Goal: Information Seeking & Learning: Learn about a topic

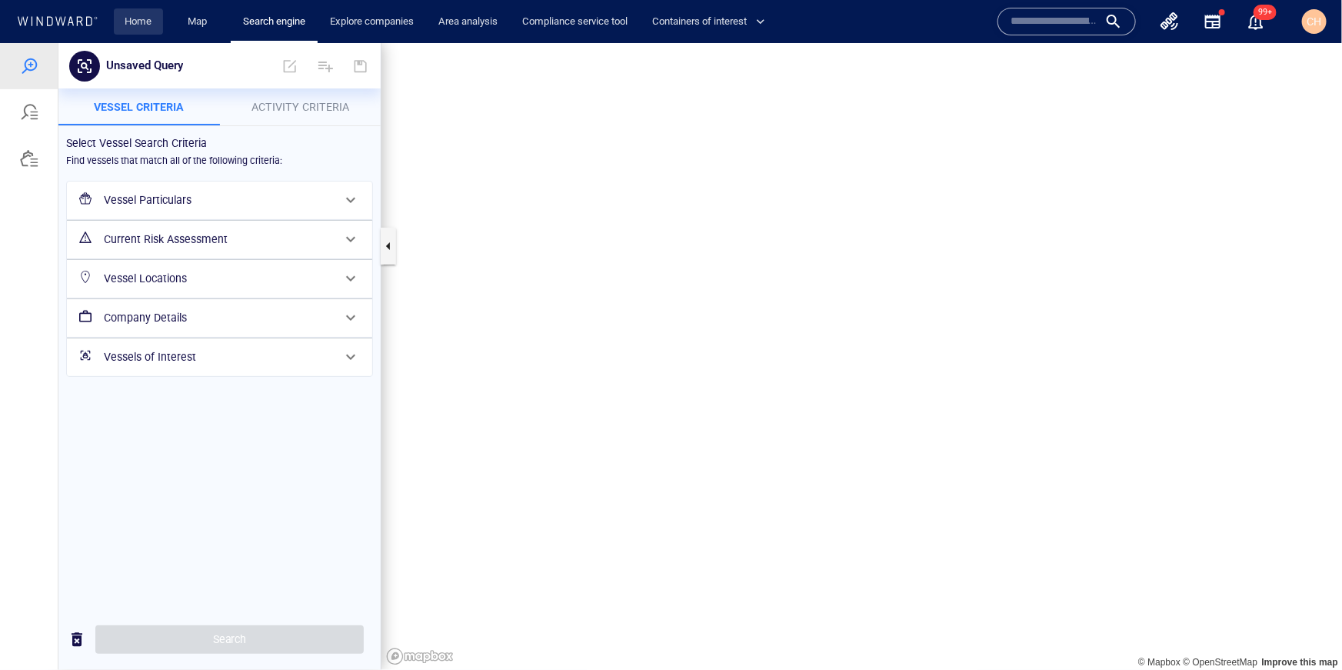
click at [150, 22] on link "Home" at bounding box center [138, 21] width 39 height 27
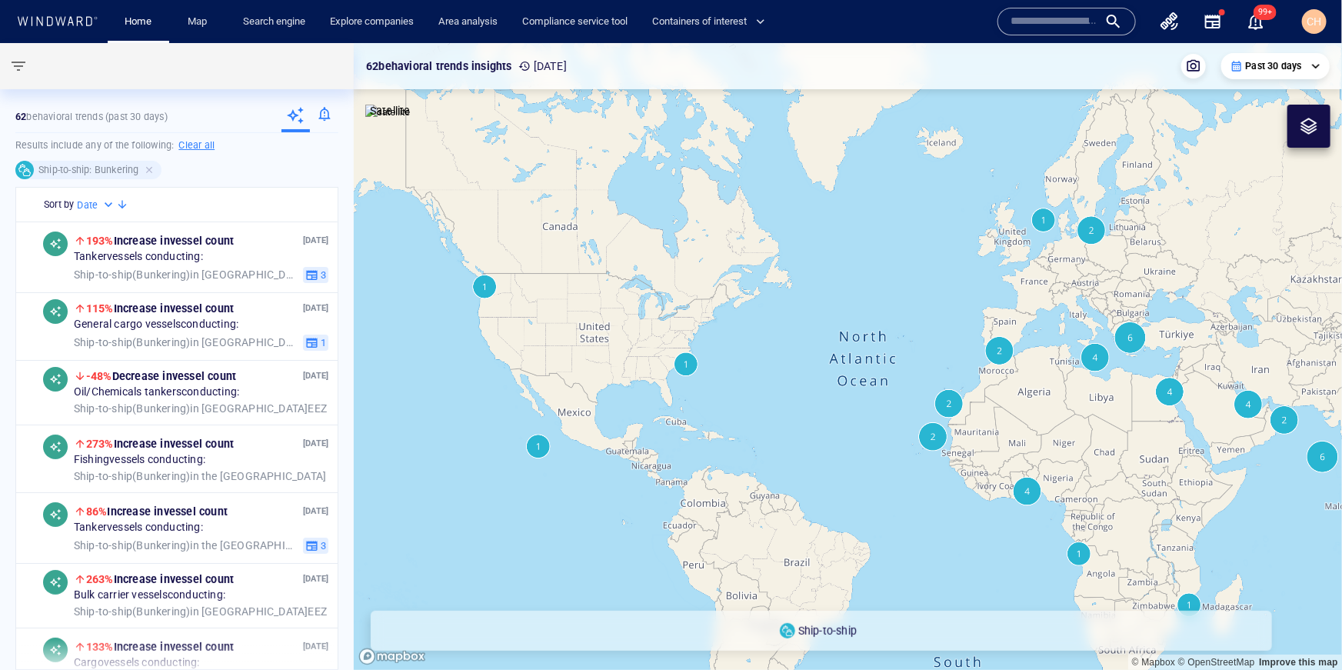
click at [1218, 27] on icon "button" at bounding box center [1212, 22] width 15 height 14
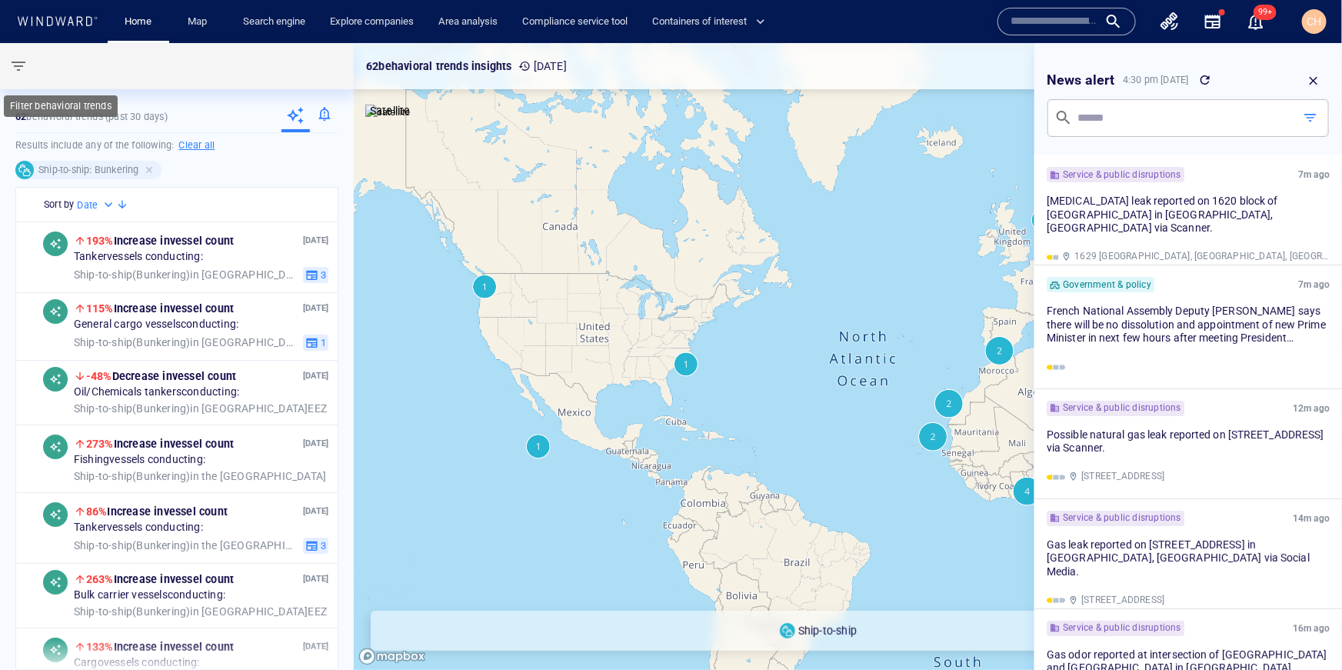
click at [12, 63] on span "button" at bounding box center [18, 66] width 18 height 18
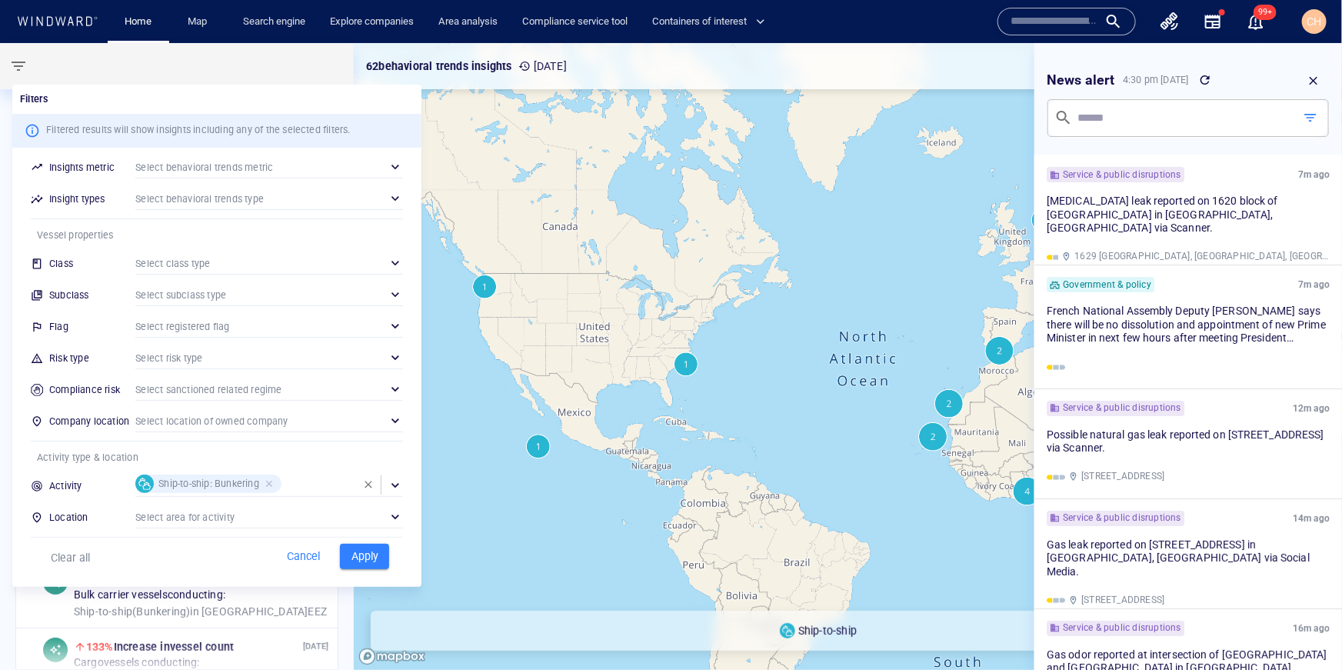
click at [491, 395] on div at bounding box center [671, 335] width 1342 height 670
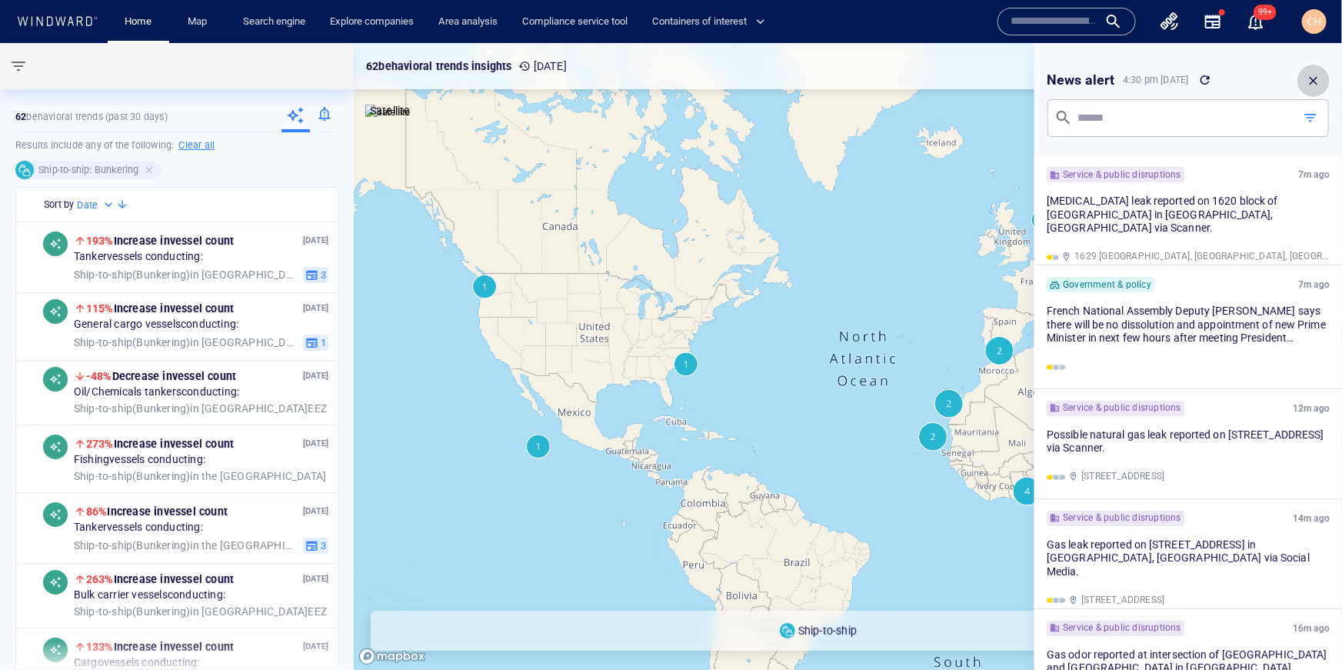
click at [1320, 75] on icon "button" at bounding box center [1314, 81] width 14 height 14
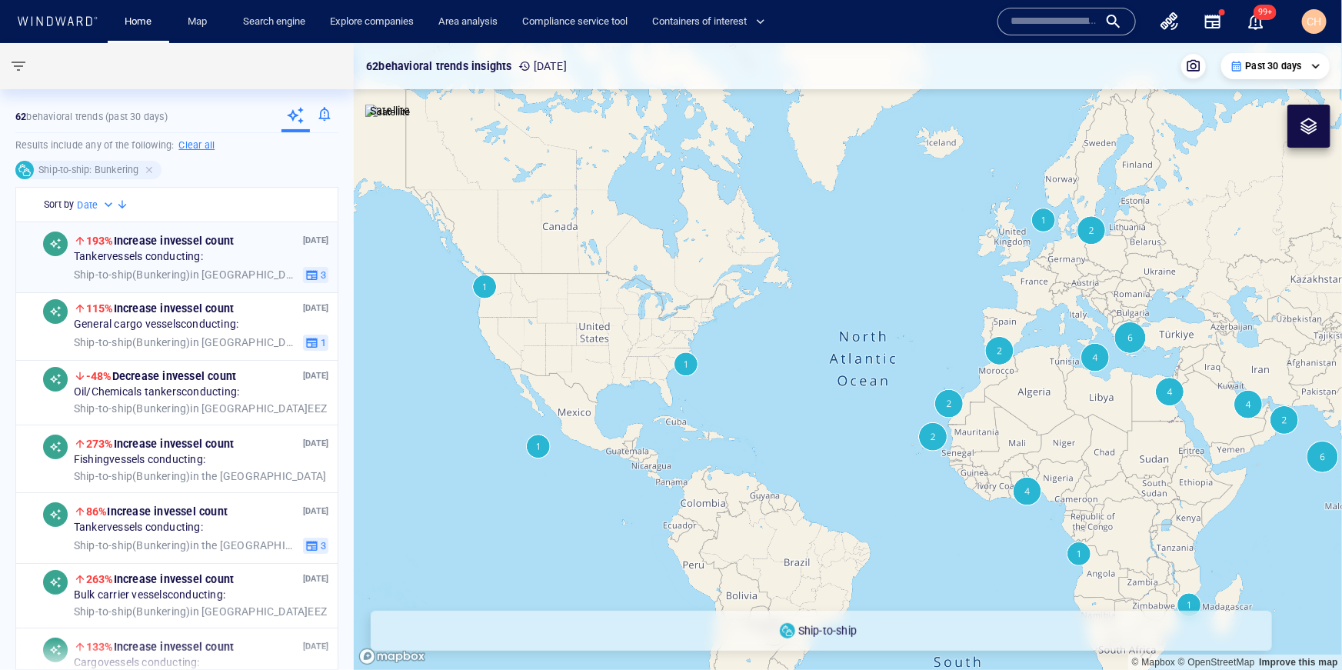
click at [200, 284] on div "[DATE] 193% Increase in vessel count Tanker vessels conducting: Ship-to-ship ( …" at bounding box center [177, 257] width 322 height 71
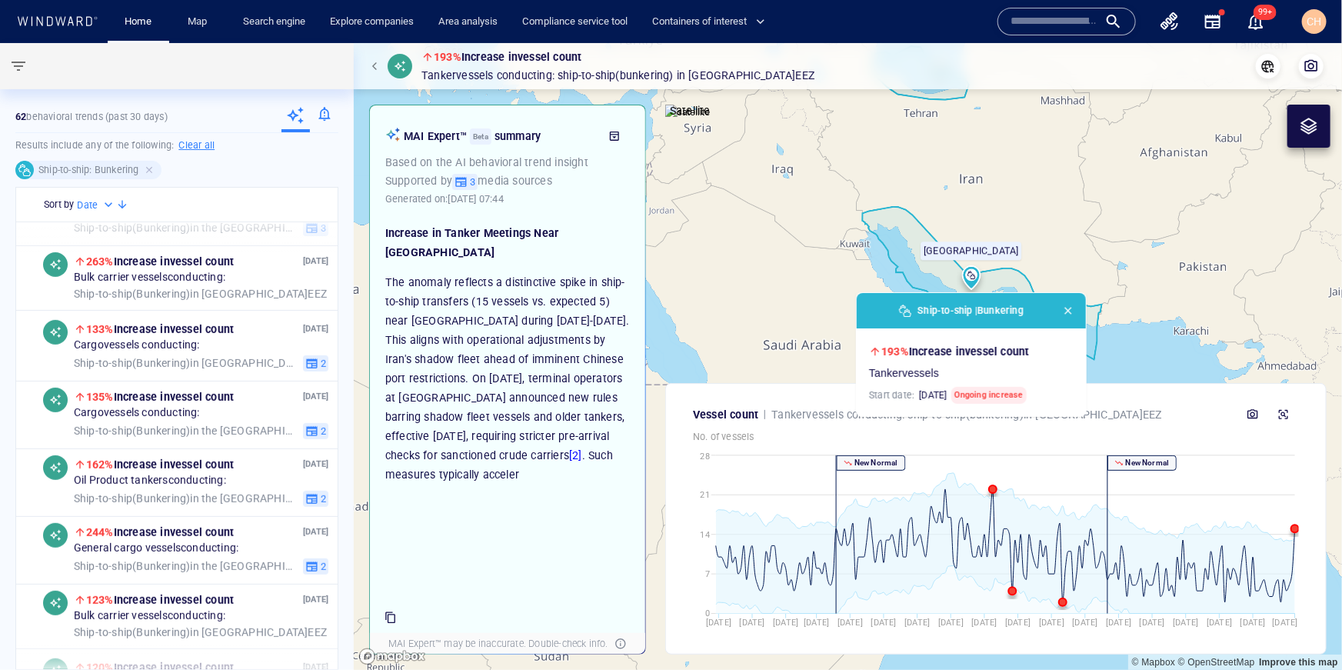
scroll to position [294, 0]
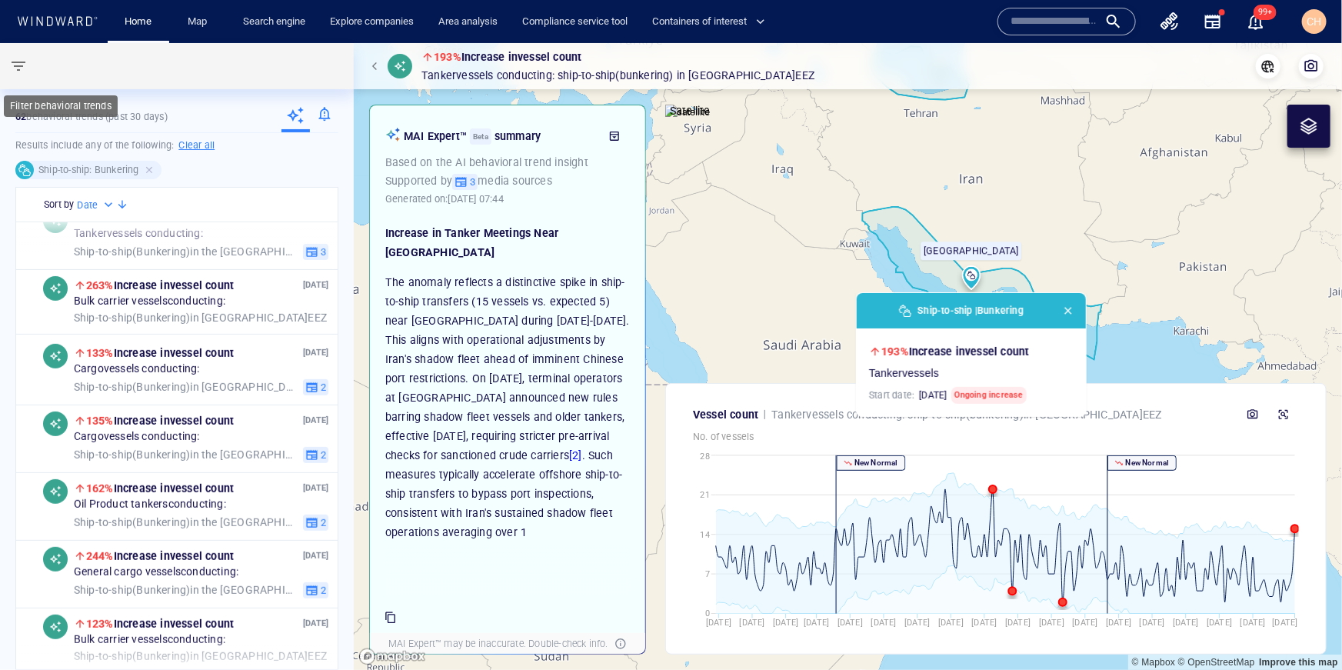
click at [24, 60] on span "button" at bounding box center [18, 66] width 18 height 18
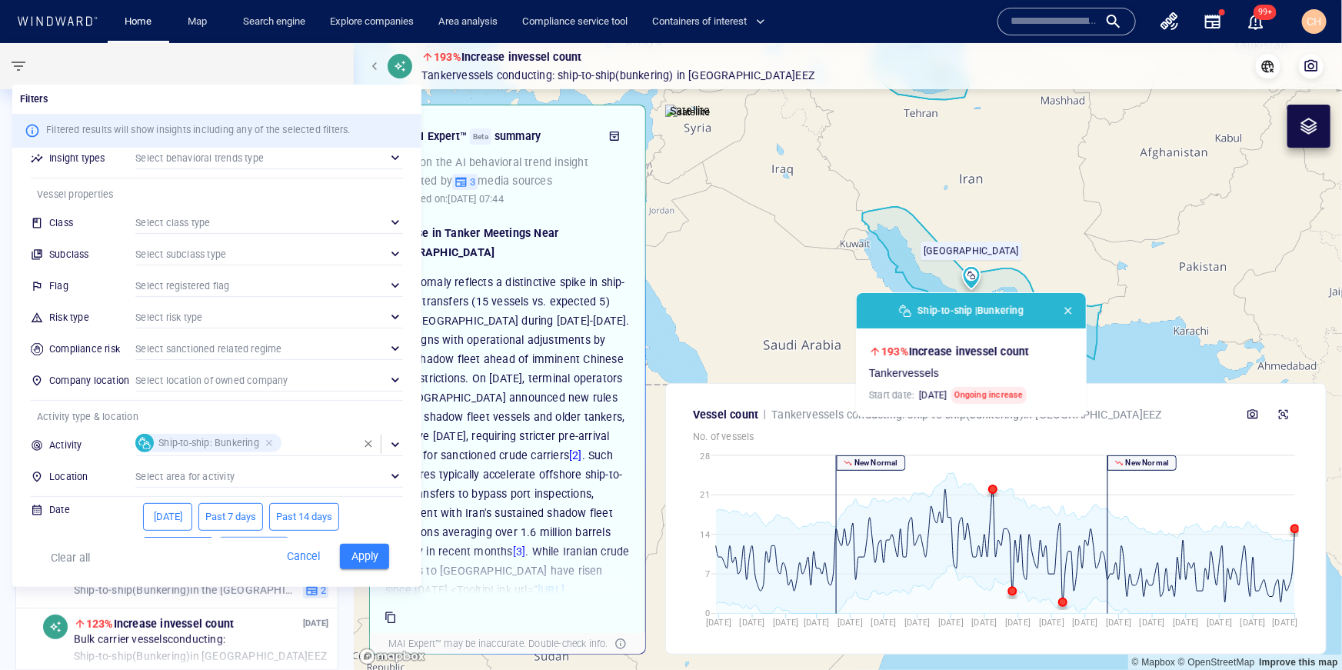
scroll to position [75, 0]
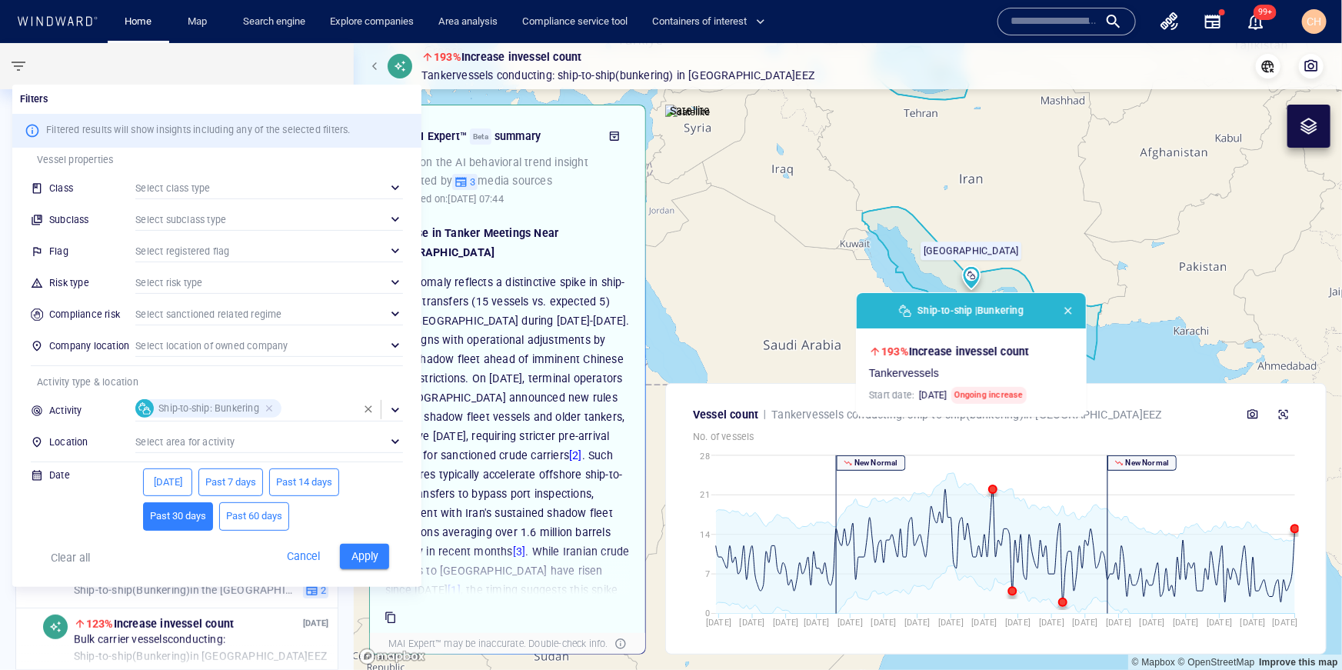
click at [168, 481] on span "[DATE]" at bounding box center [167, 483] width 35 height 18
click at [220, 486] on span "Past 7 days" at bounding box center [230, 483] width 51 height 18
click at [366, 558] on span "Apply" at bounding box center [365, 556] width 34 height 19
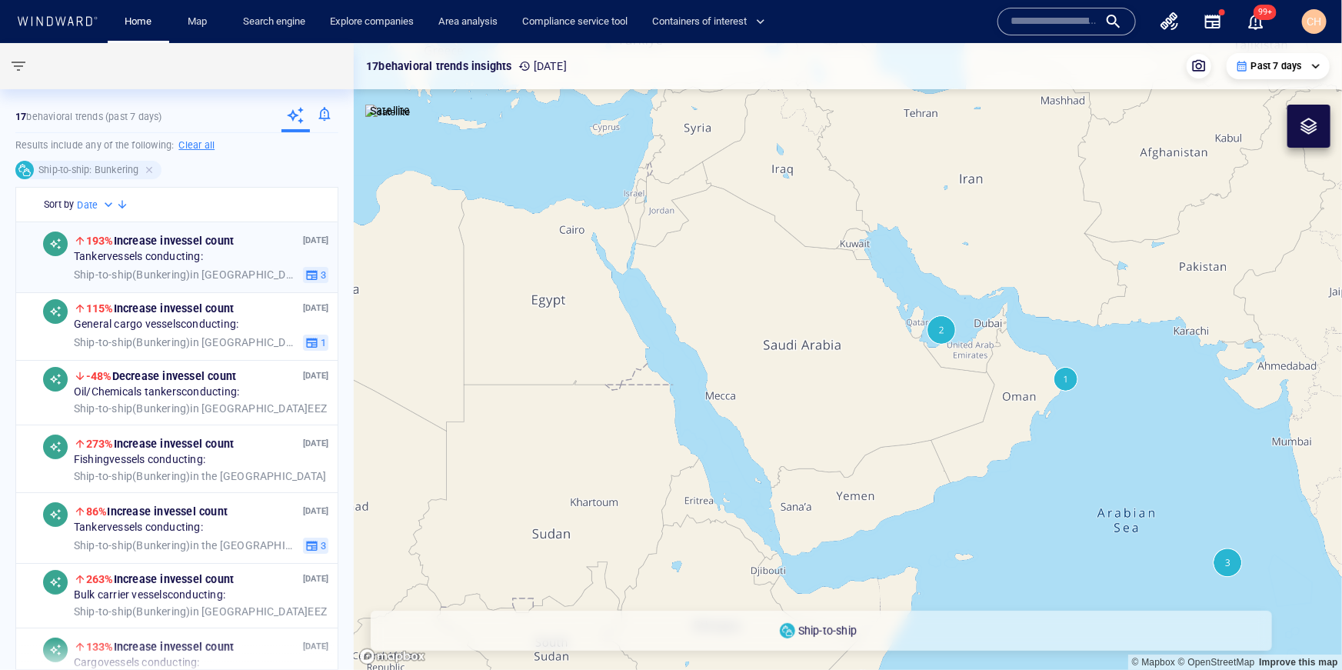
click at [125, 243] on span "193% Increase in vessel count" at bounding box center [160, 241] width 148 height 12
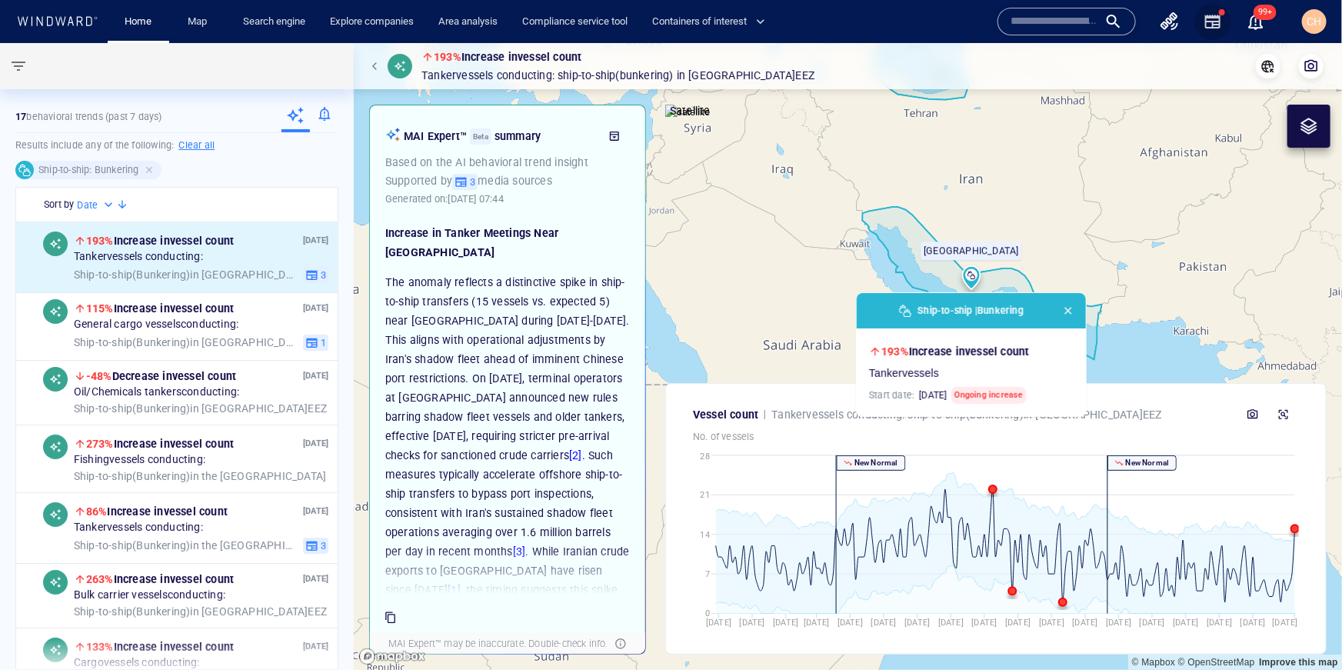
click at [1211, 22] on icon "button" at bounding box center [1213, 21] width 18 height 18
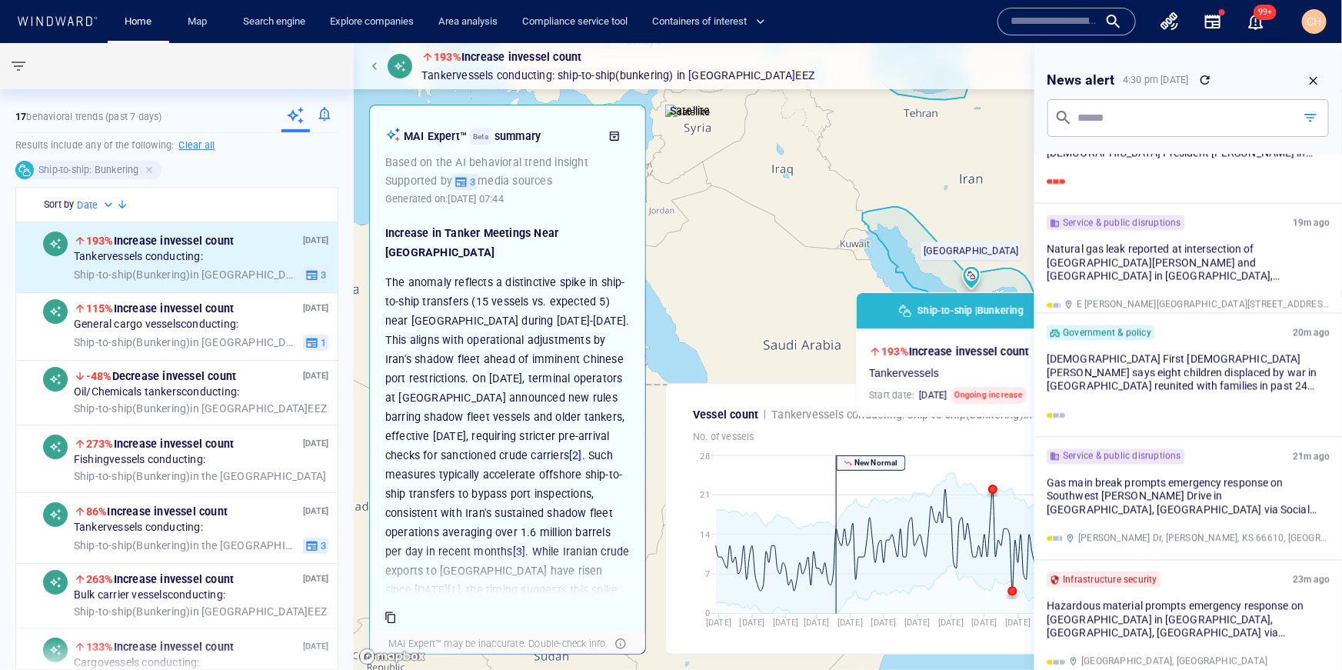
scroll to position [4469, 0]
click at [1312, 118] on span "button" at bounding box center [1310, 117] width 15 height 15
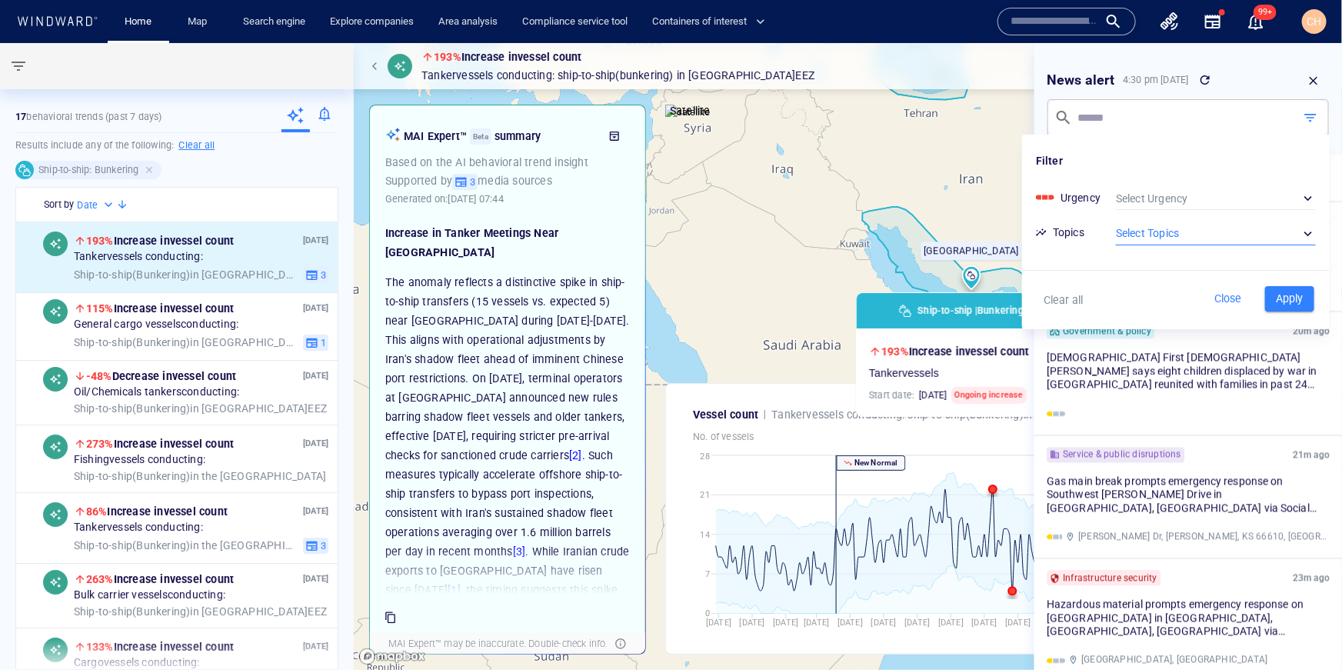
click at [1174, 223] on div "​" at bounding box center [1216, 233] width 200 height 23
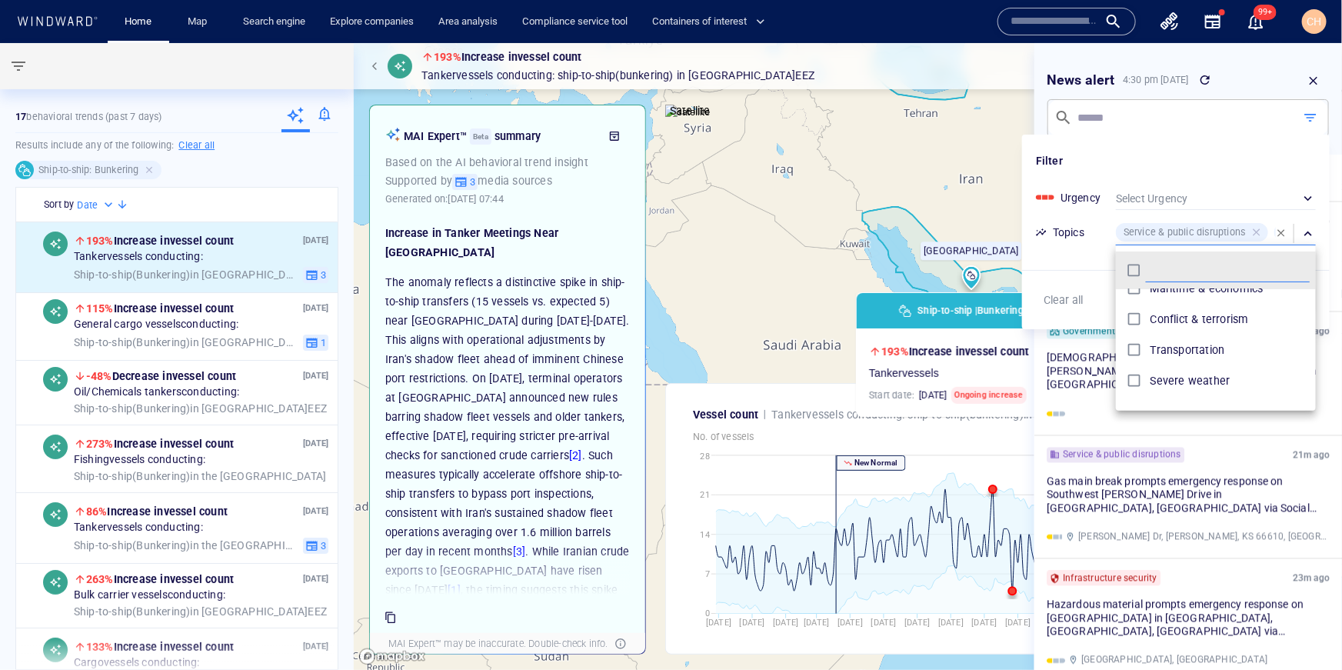
scroll to position [0, 0]
click at [1071, 272] on div at bounding box center [671, 335] width 1342 height 670
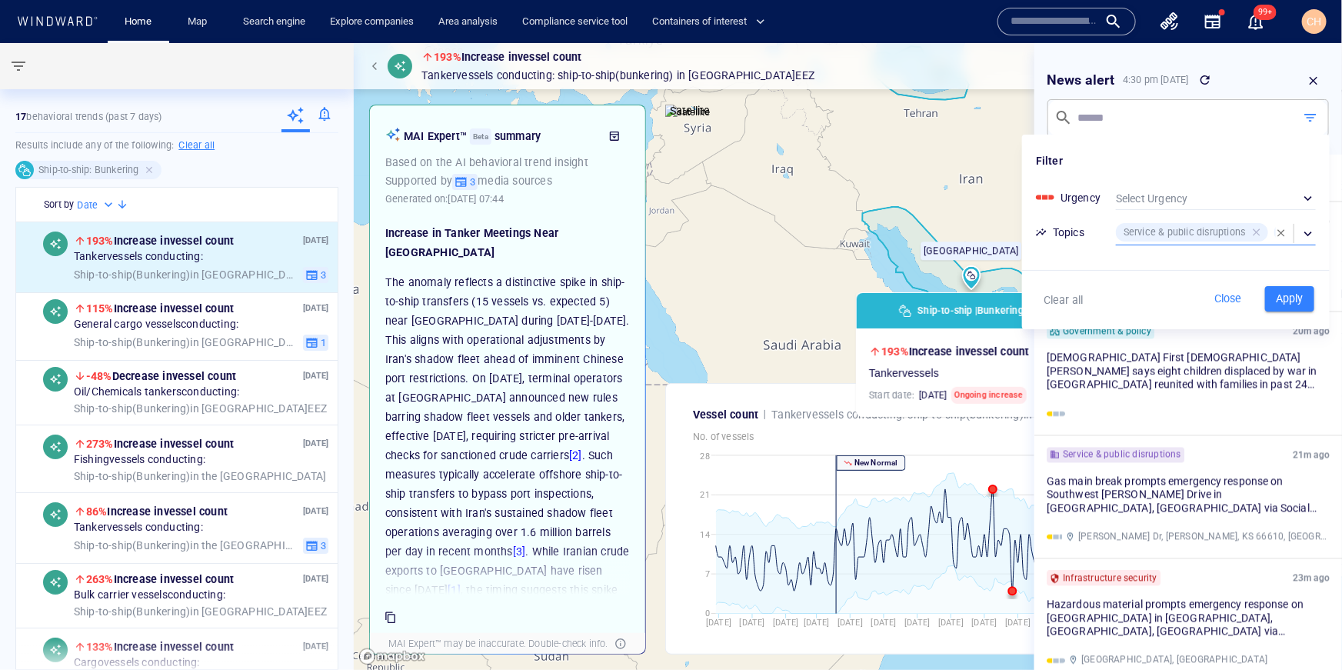
click at [1290, 299] on span "Apply" at bounding box center [1290, 298] width 34 height 19
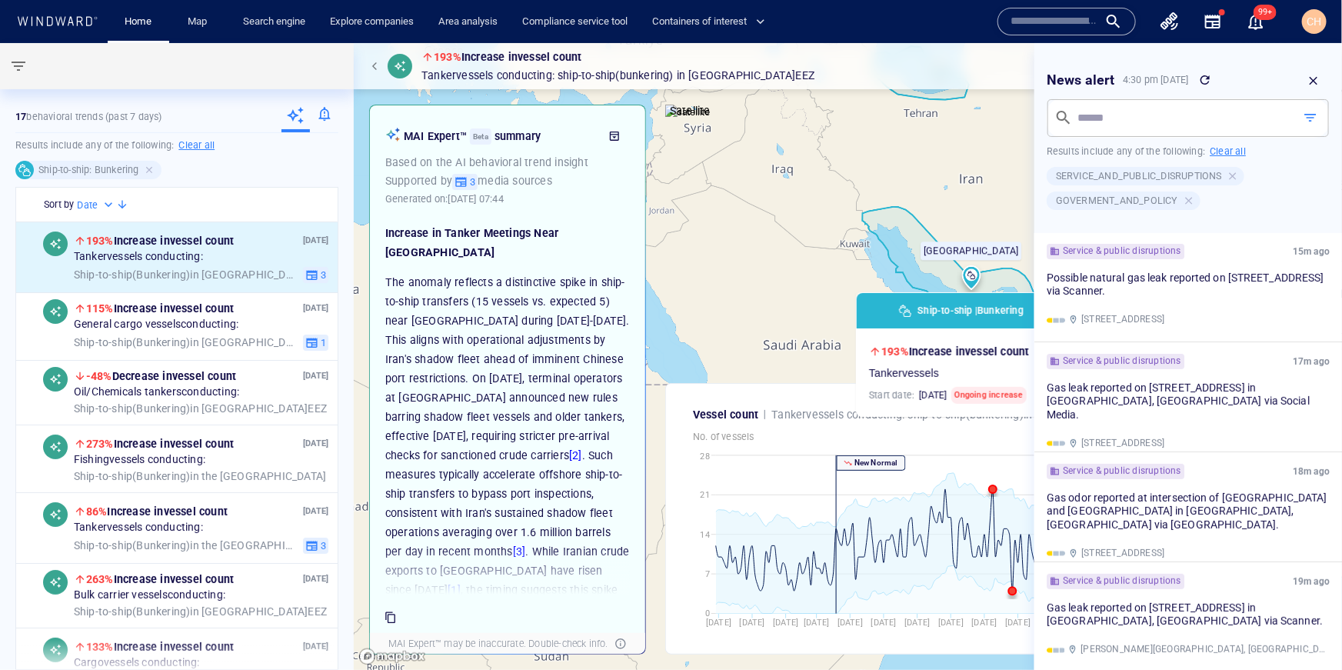
scroll to position [232, 0]
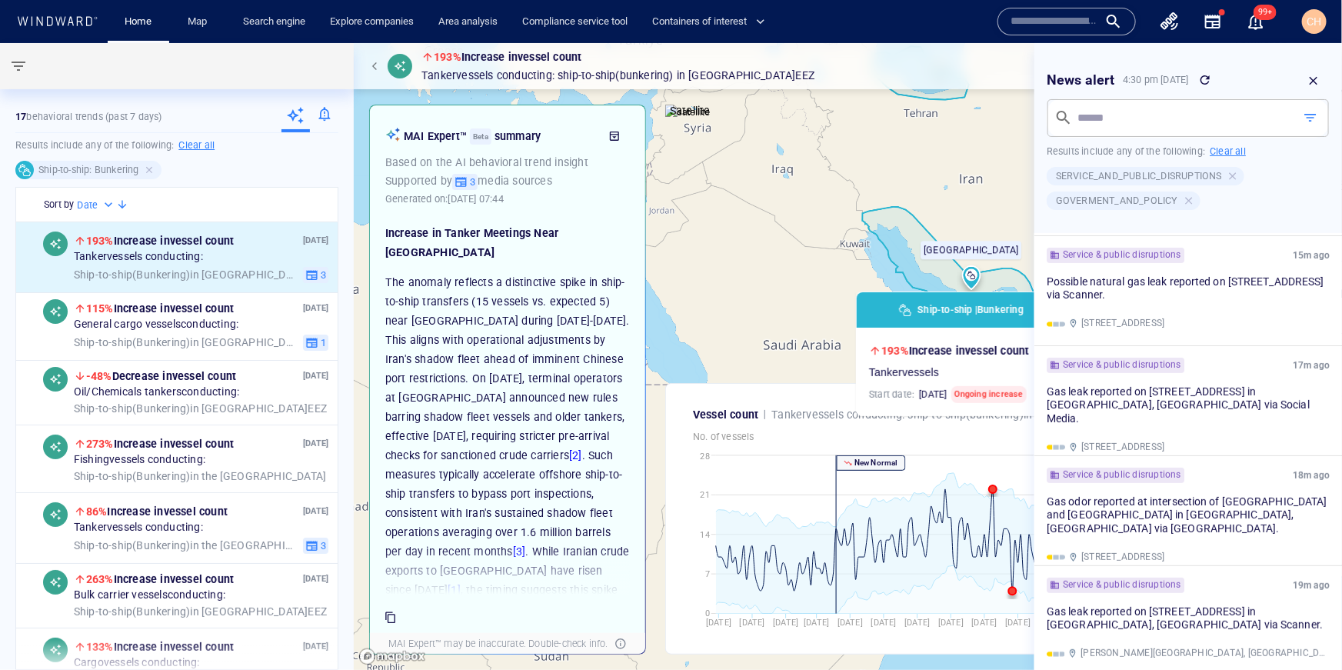
click at [822, 229] on canvas "Map" at bounding box center [848, 356] width 988 height 627
drag, startPoint x: 1315, startPoint y: 75, endPoint x: 1289, endPoint y: 92, distance: 31.1
click at [1314, 75] on icon "button" at bounding box center [1314, 81] width 14 height 14
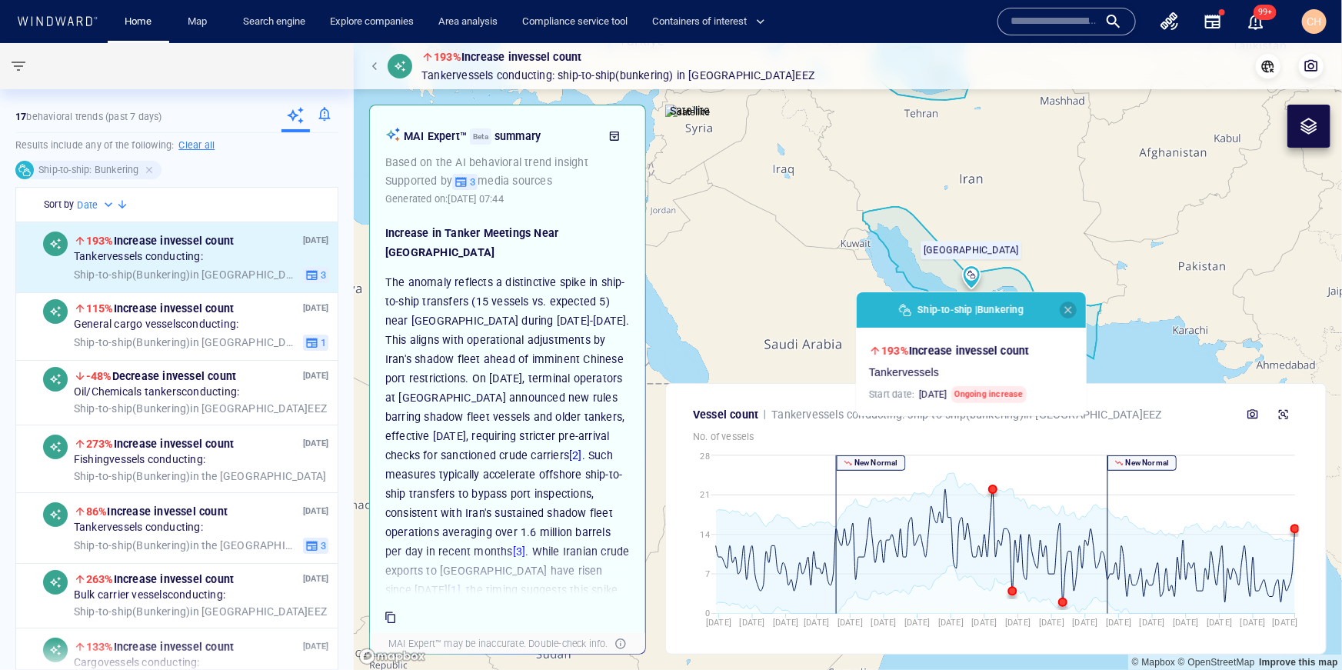
drag, startPoint x: 1066, startPoint y: 312, endPoint x: 1067, endPoint y: 322, distance: 10.8
click at [1066, 312] on span "button" at bounding box center [1068, 310] width 12 height 12
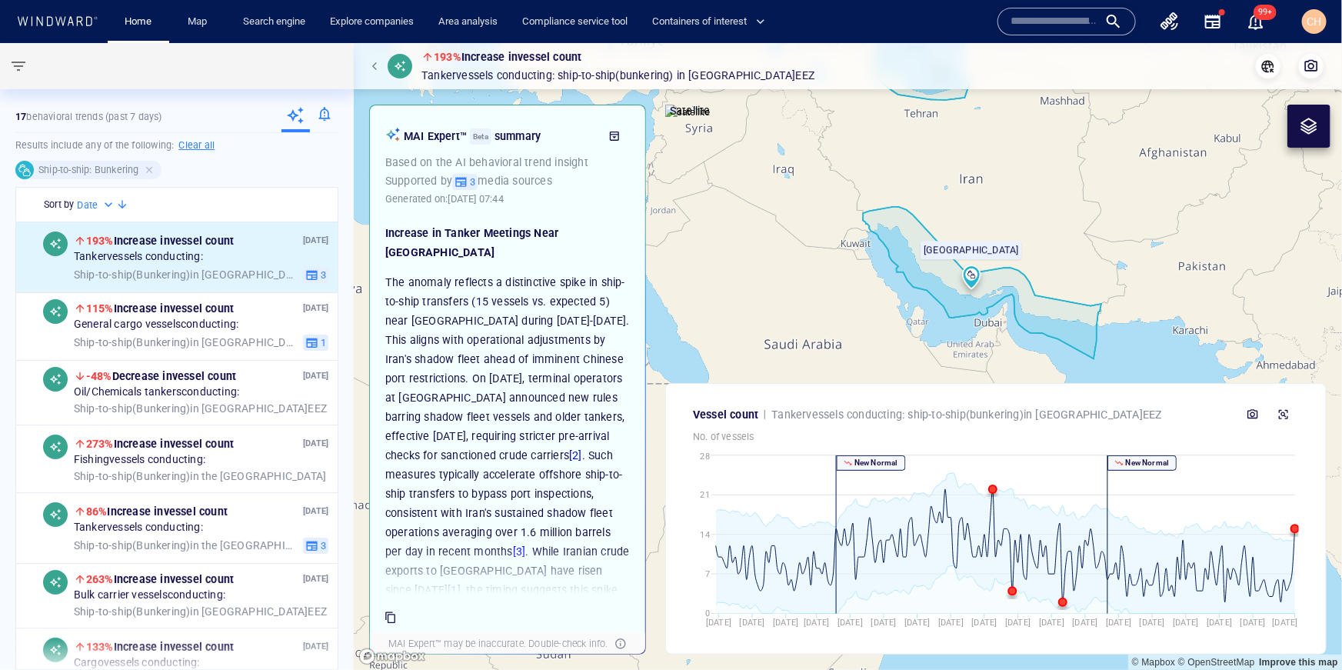
click at [938, 343] on canvas "Map" at bounding box center [848, 356] width 988 height 627
click at [671, 168] on canvas "Map" at bounding box center [848, 356] width 988 height 627
click at [704, 227] on canvas "Map" at bounding box center [848, 356] width 988 height 627
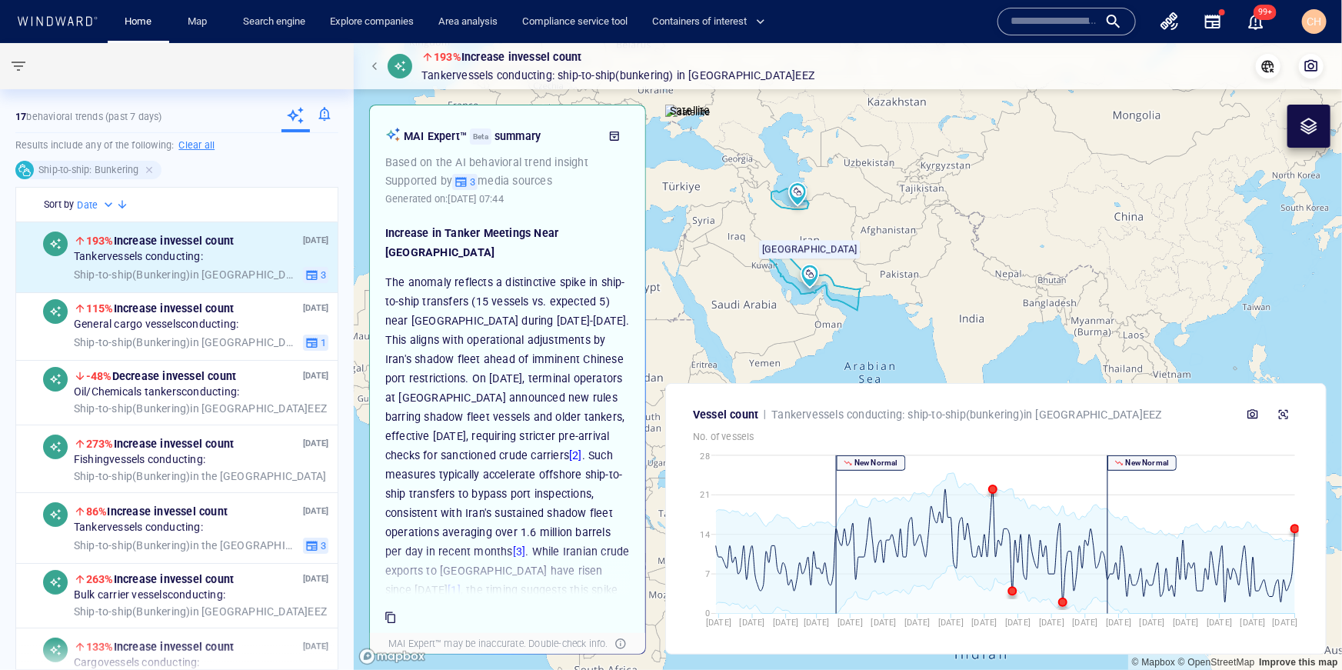
click at [614, 138] on icon "button" at bounding box center [614, 136] width 12 height 12
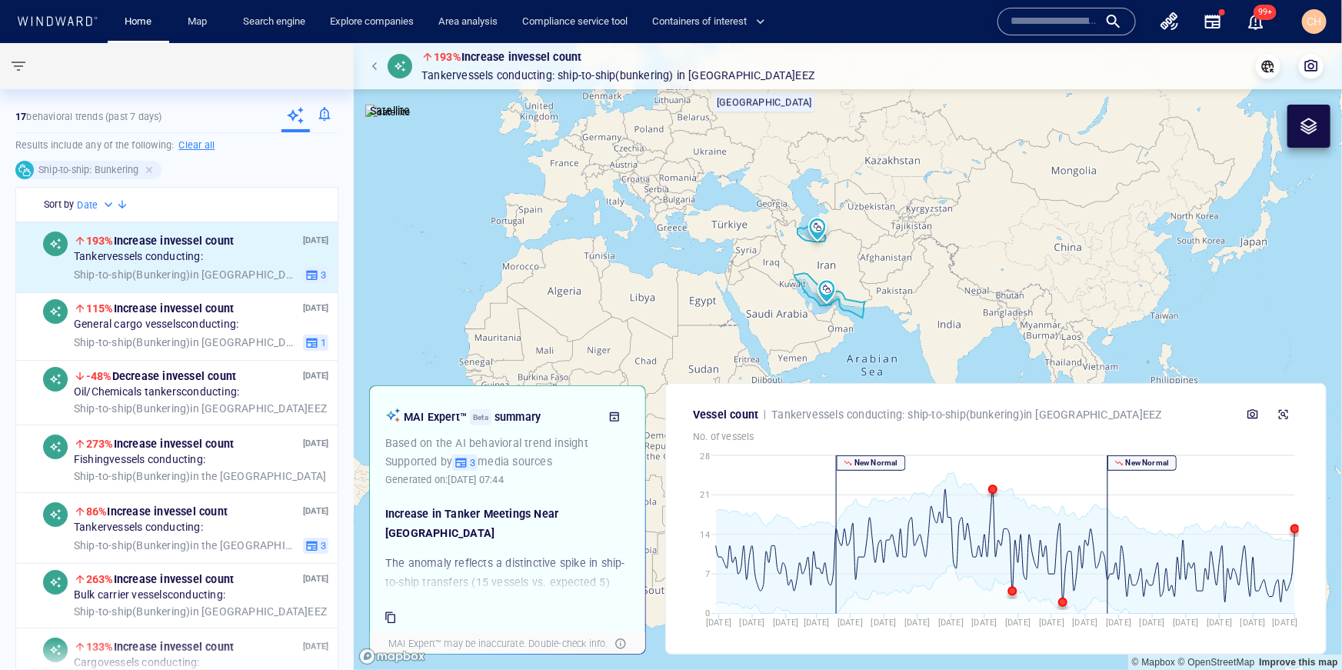
drag, startPoint x: 887, startPoint y: 349, endPoint x: 818, endPoint y: 180, distance: 182.8
click at [818, 180] on canvas "Map" at bounding box center [848, 356] width 988 height 627
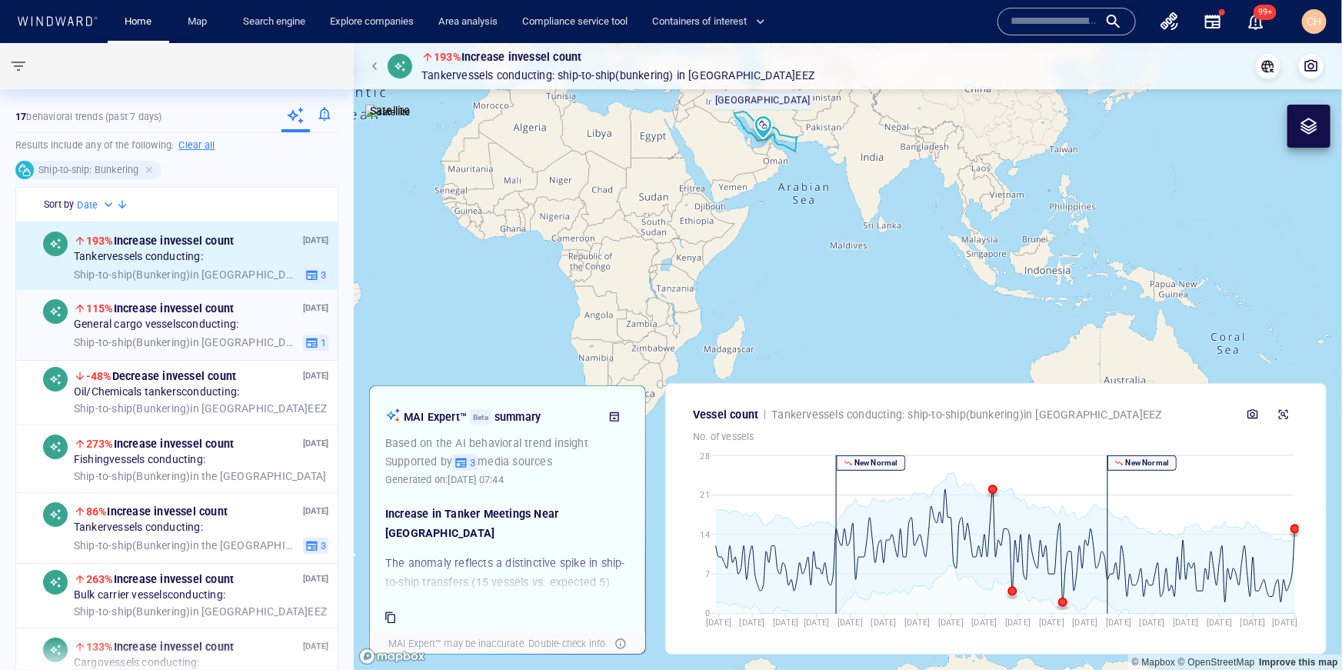
click at [163, 319] on span "General cargo vessels conducting:" at bounding box center [156, 325] width 165 height 14
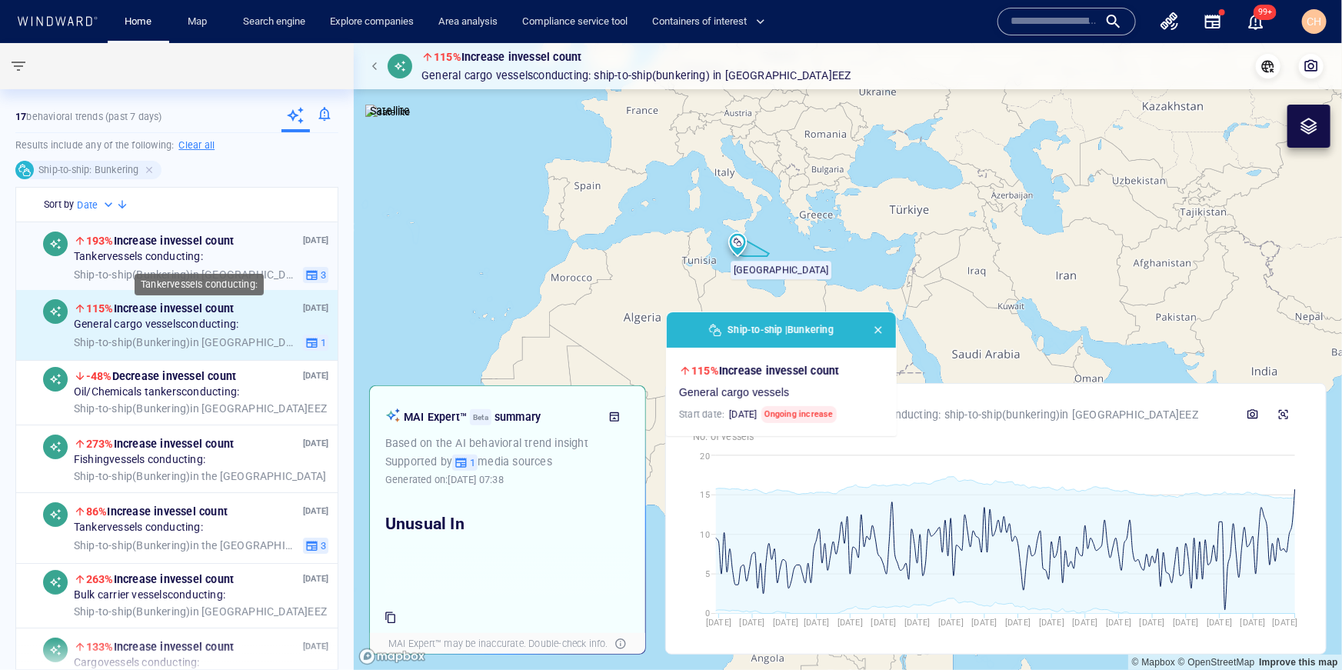
click at [165, 251] on span "Tanker vessels conducting:" at bounding box center [138, 258] width 129 height 14
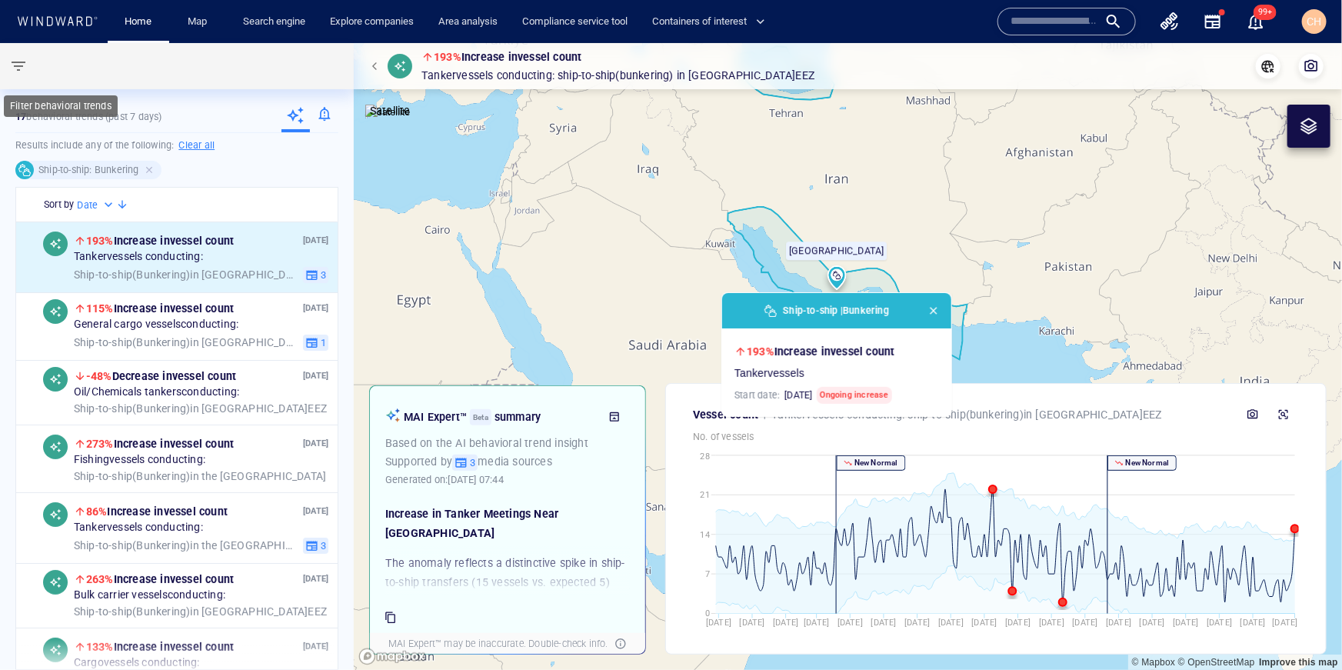
click at [25, 65] on span "button" at bounding box center [18, 66] width 18 height 18
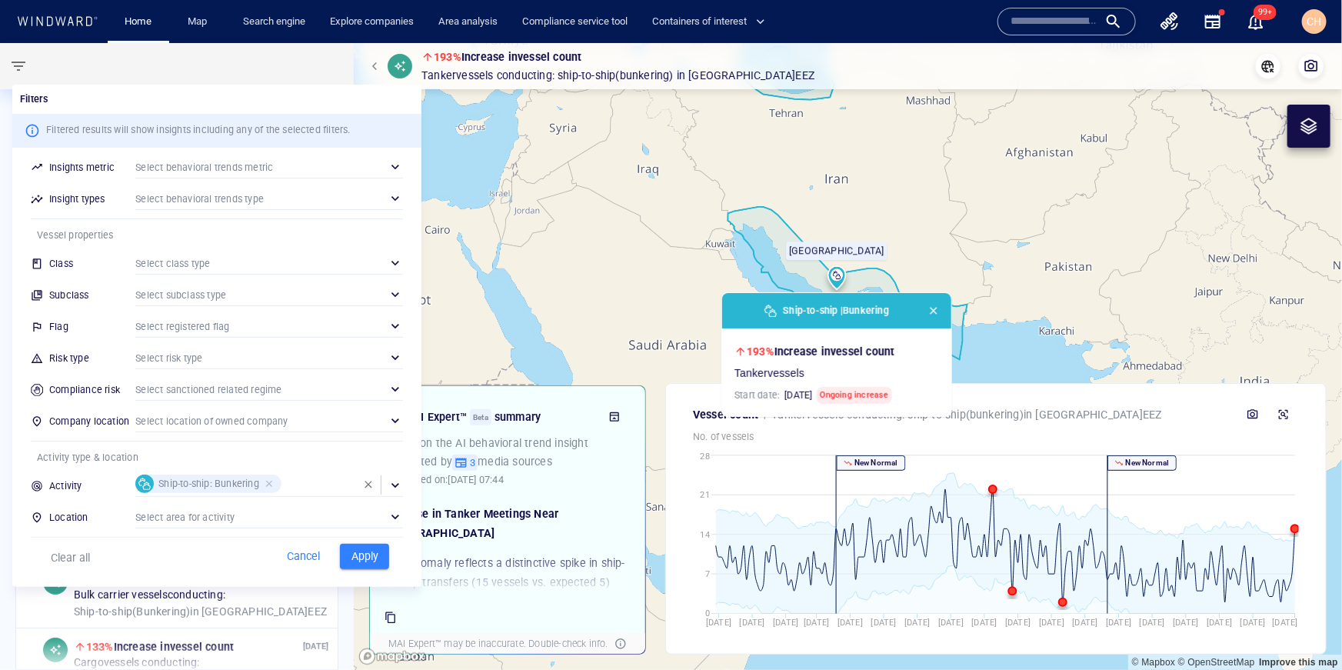
click at [362, 565] on span "Apply" at bounding box center [365, 556] width 34 height 19
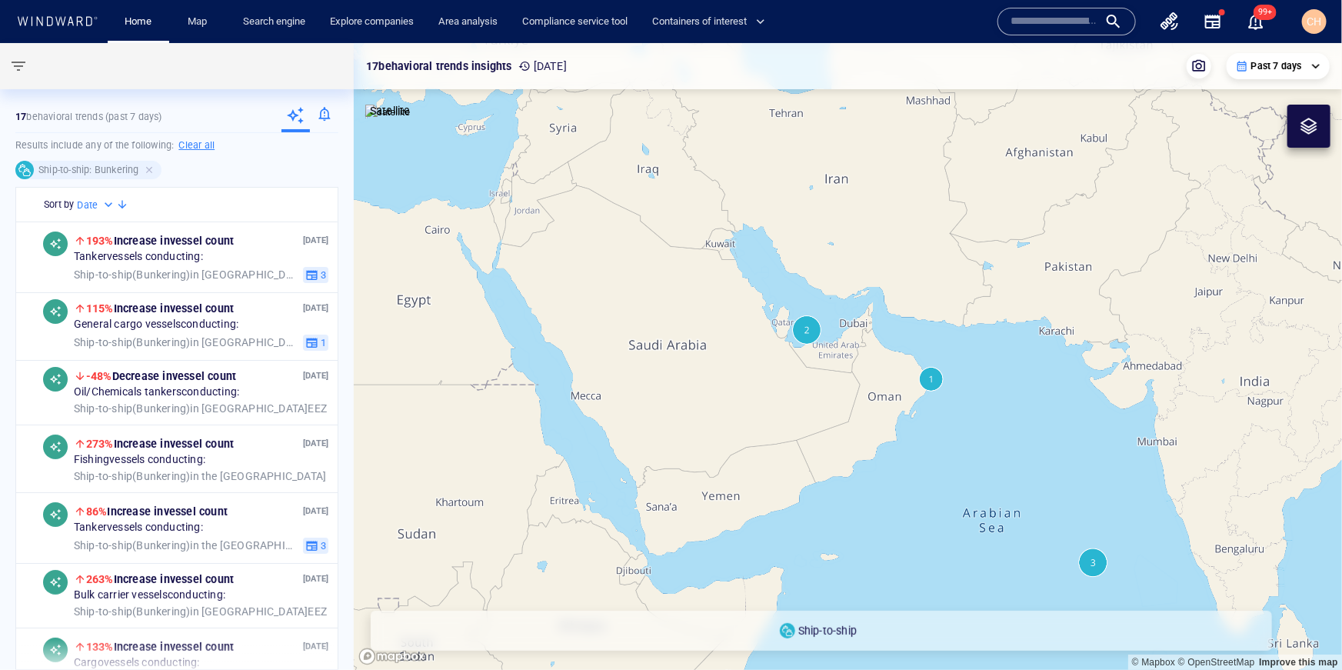
drag, startPoint x: 960, startPoint y: 498, endPoint x: 885, endPoint y: 288, distance: 223.8
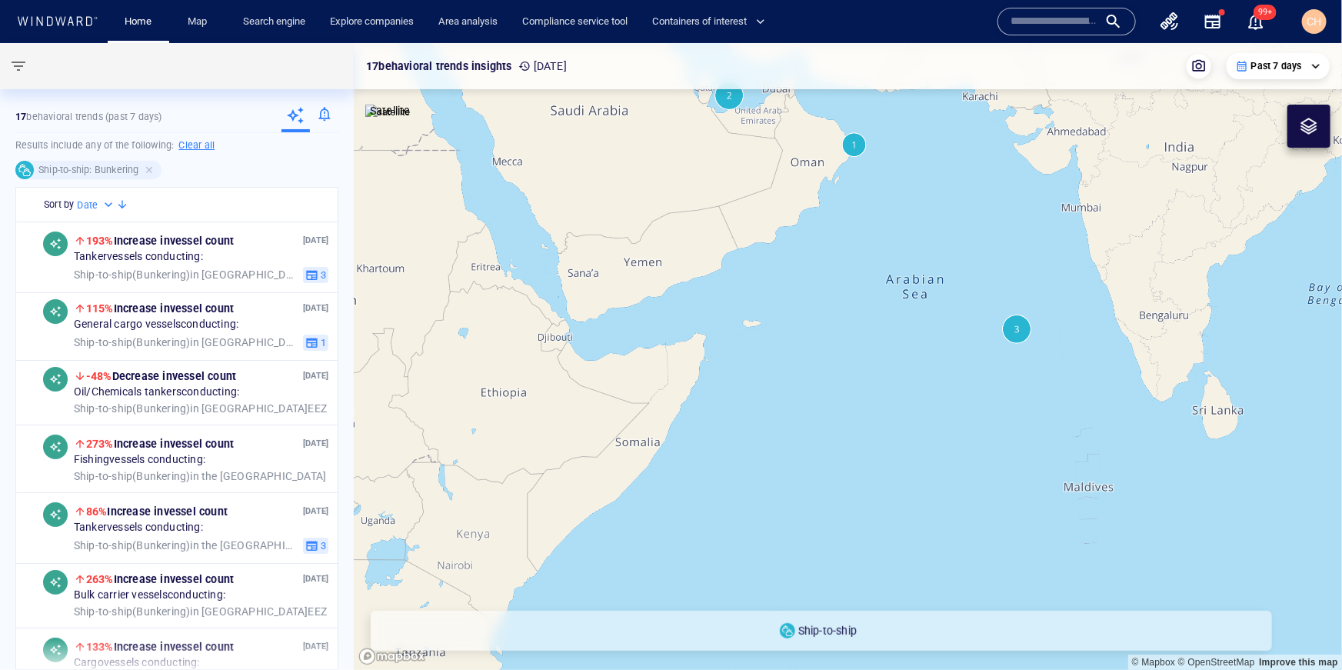
click at [883, 265] on canvas "Map" at bounding box center [848, 356] width 988 height 627
drag, startPoint x: 897, startPoint y: 441, endPoint x: 953, endPoint y: 245, distance: 204.8
click at [953, 245] on canvas "Map" at bounding box center [848, 356] width 988 height 627
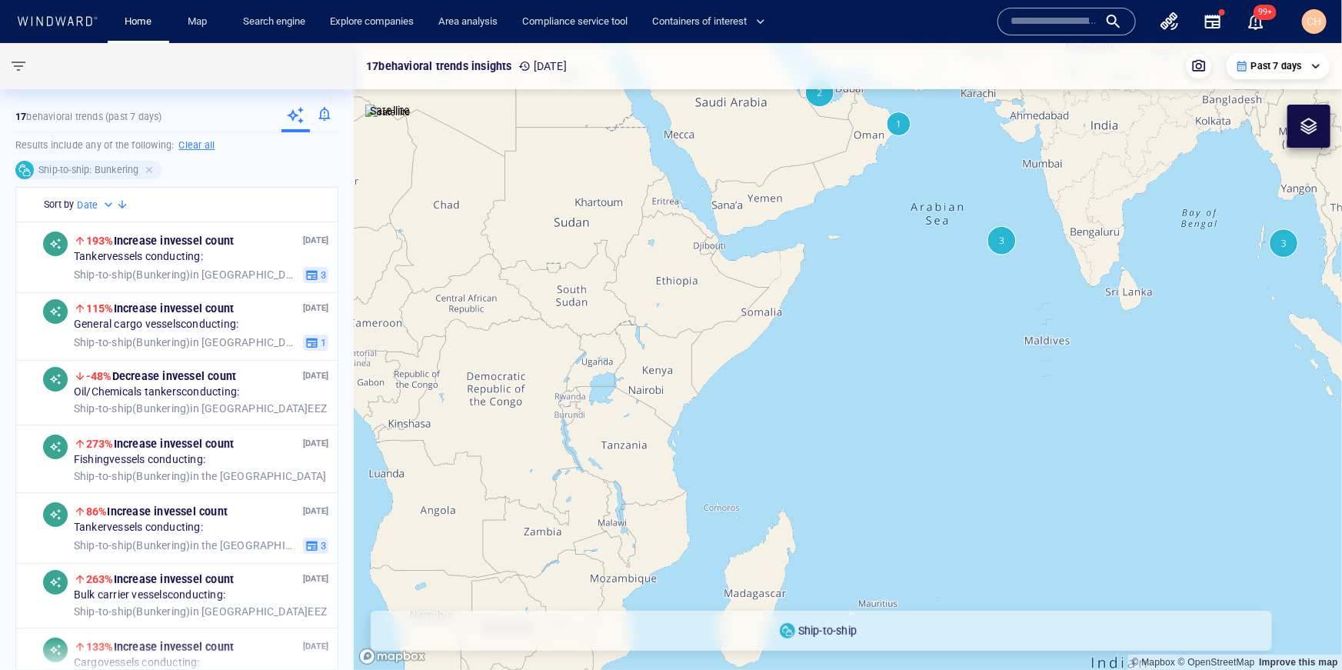
drag, startPoint x: 861, startPoint y: 451, endPoint x: 871, endPoint y: 348, distance: 102.9
click at [874, 318] on canvas "Map" at bounding box center [848, 356] width 988 height 627
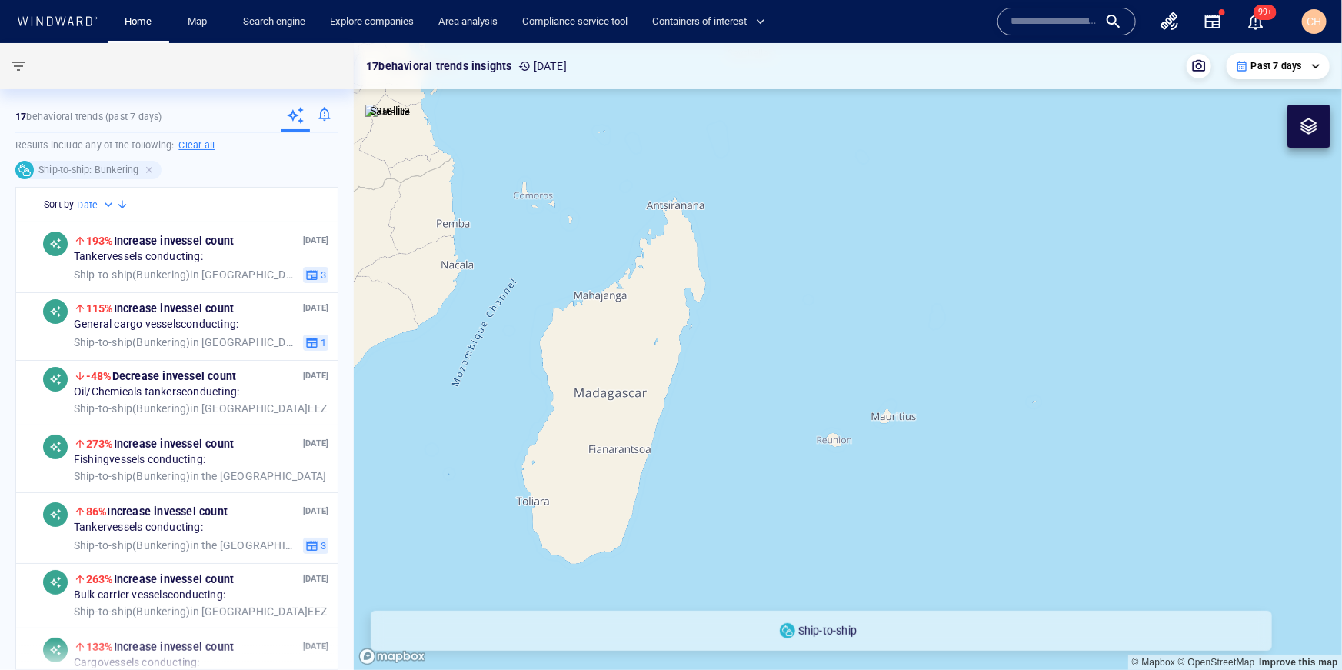
drag, startPoint x: 673, startPoint y: 465, endPoint x: 865, endPoint y: 294, distance: 257.7
click at [866, 289] on canvas "Map" at bounding box center [848, 356] width 988 height 627
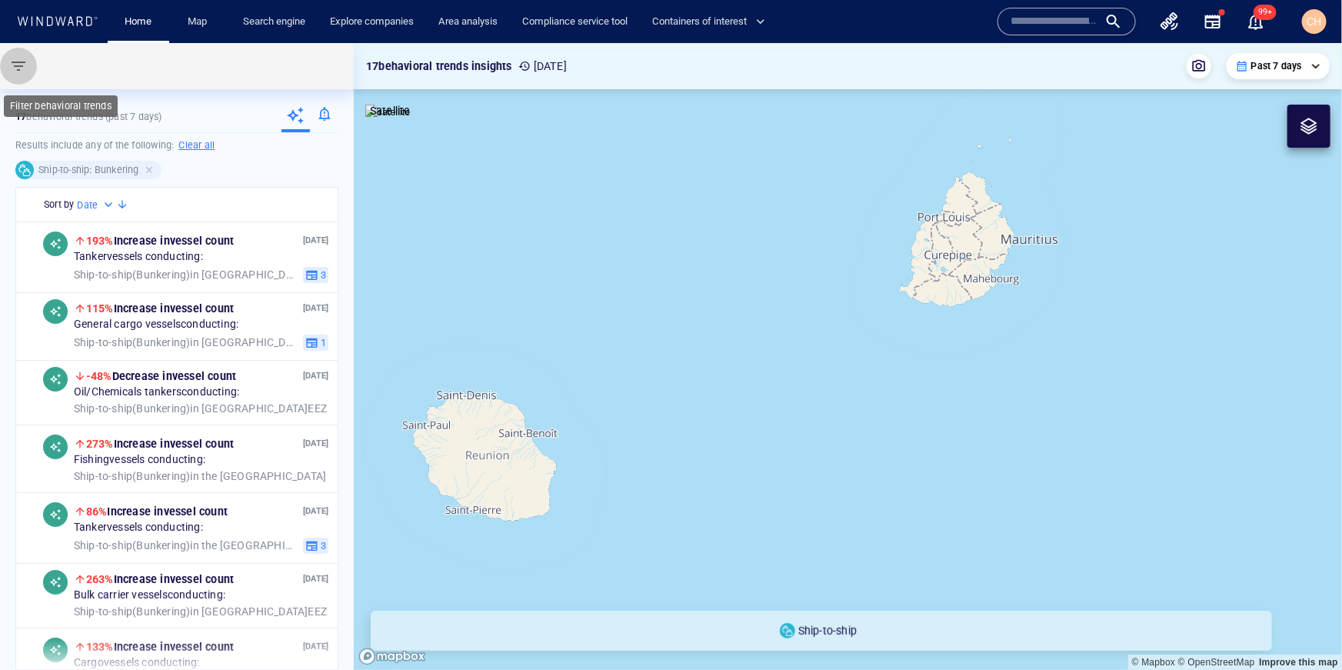
click at [18, 68] on span "button" at bounding box center [18, 66] width 18 height 18
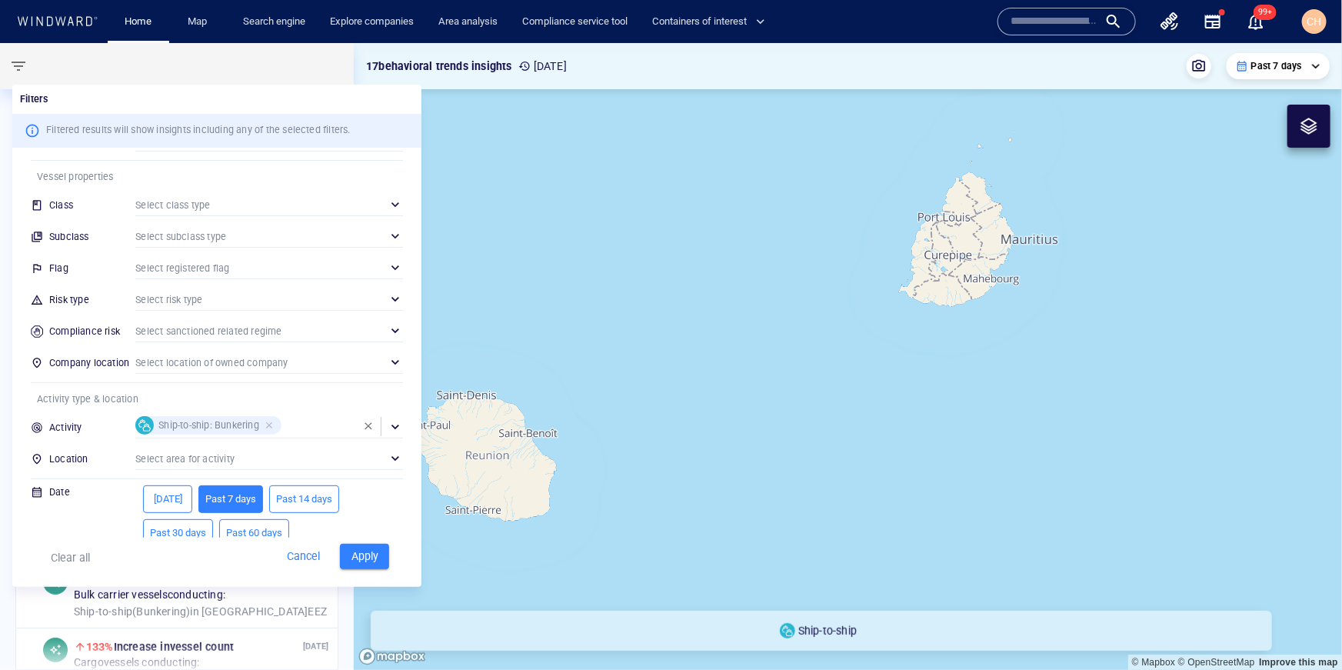
scroll to position [75, 0]
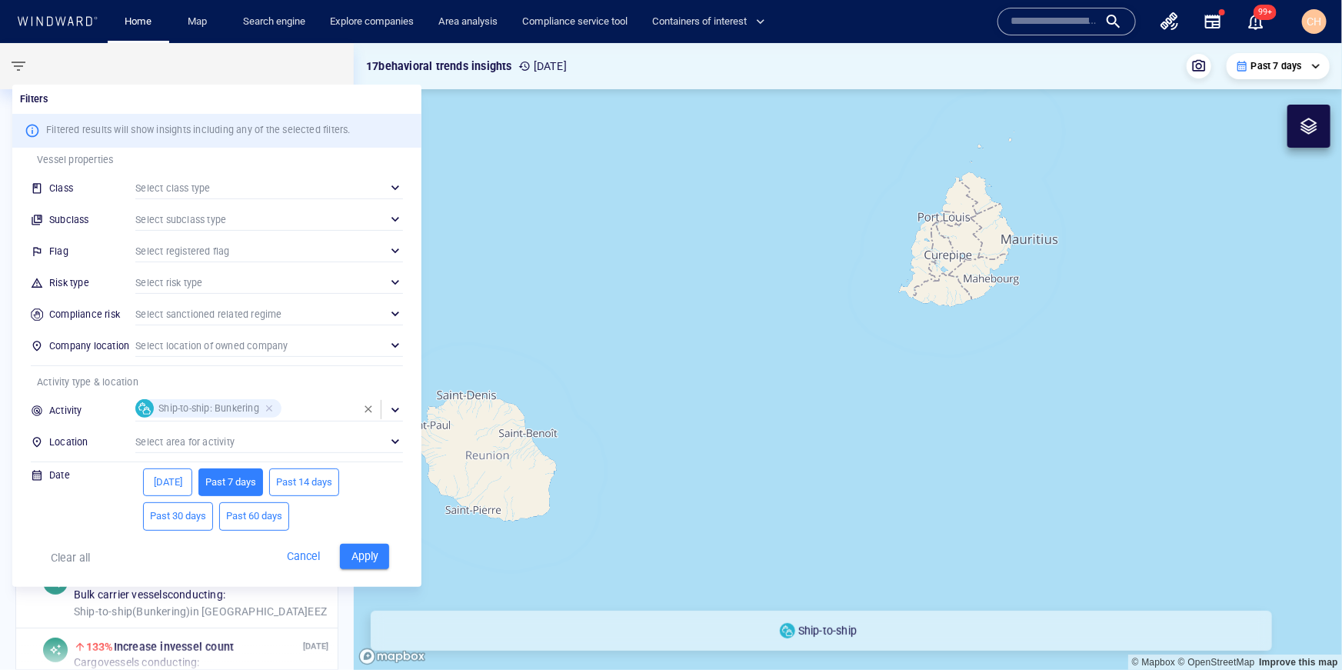
click at [215, 430] on div "​" at bounding box center [269, 441] width 268 height 23
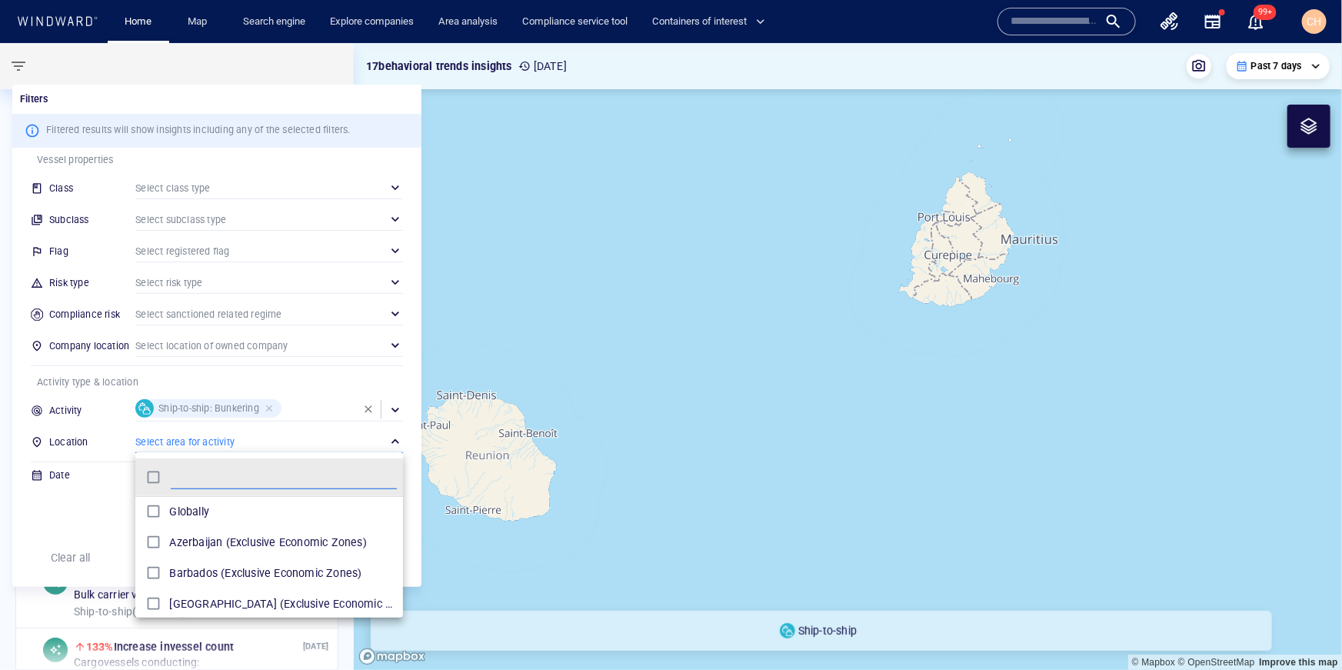
scroll to position [153, 267]
type input "*"
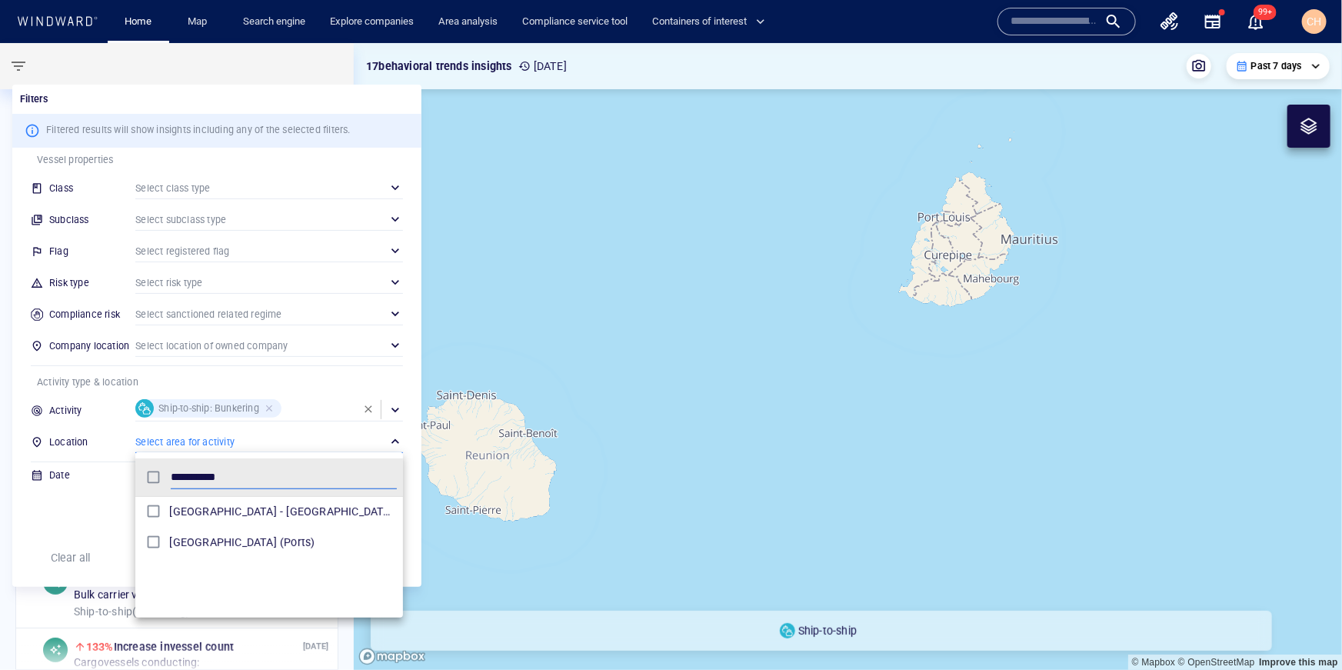
type input "**********"
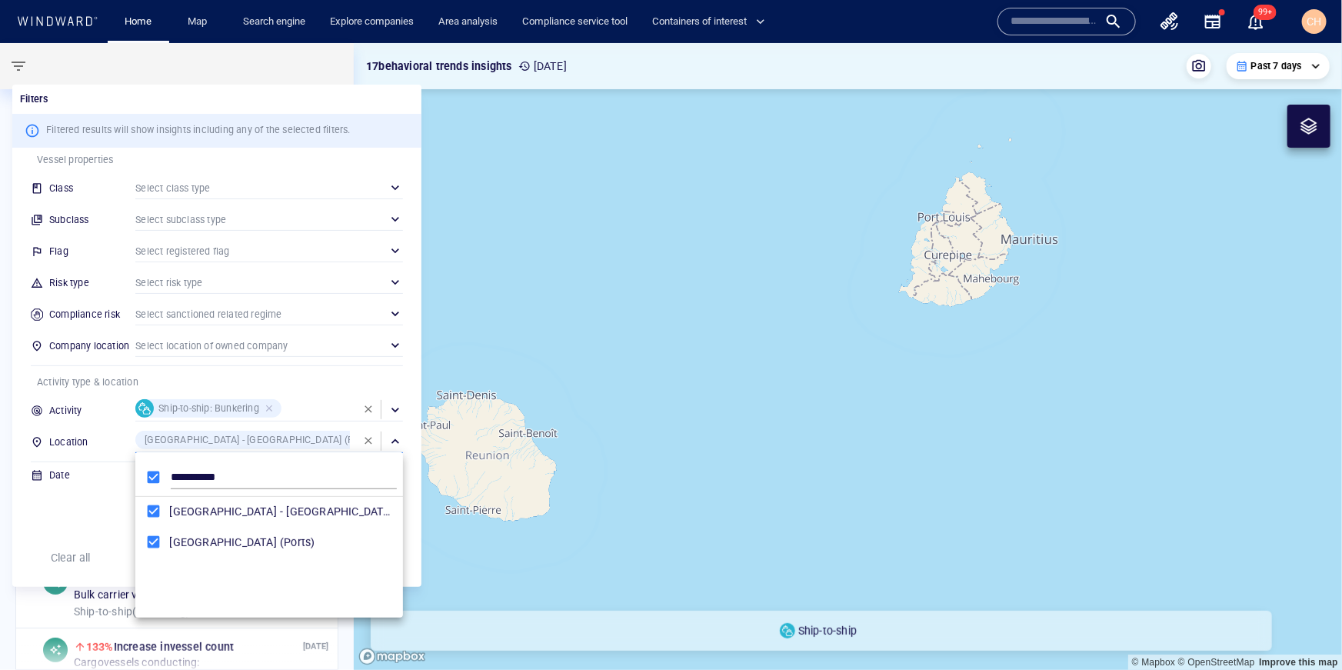
click at [405, 381] on div at bounding box center [671, 335] width 1342 height 670
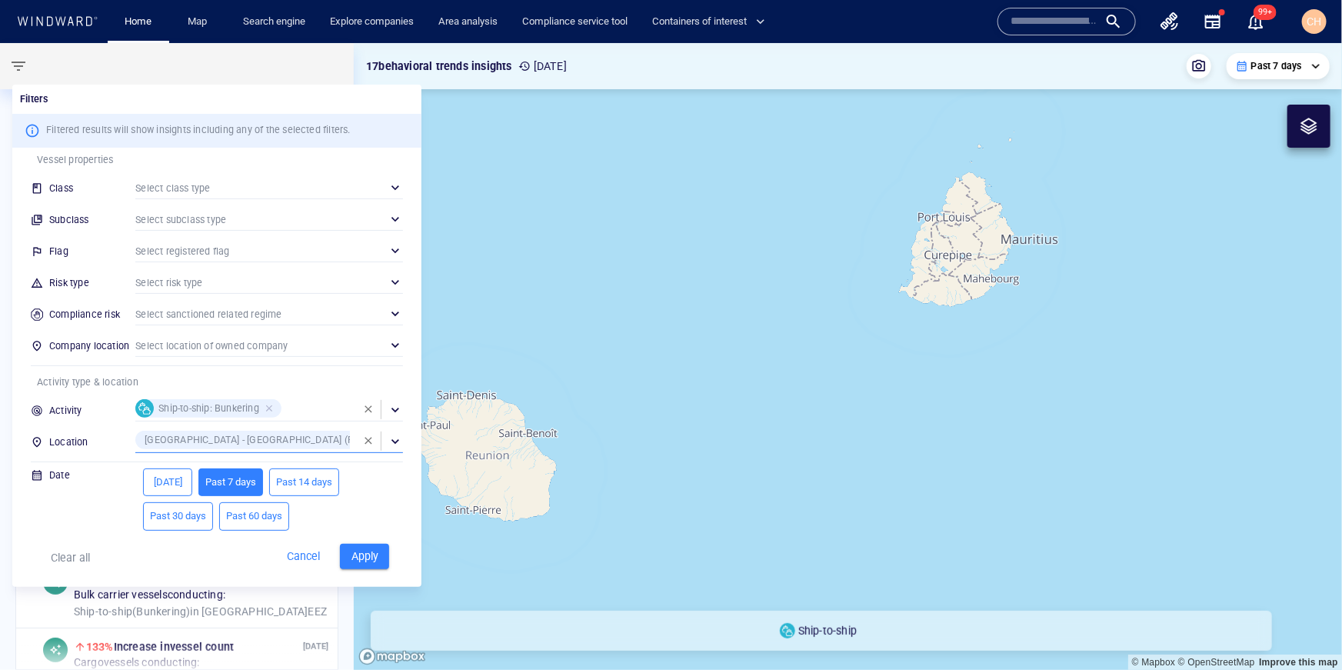
drag, startPoint x: 269, startPoint y: 513, endPoint x: 275, endPoint y: 525, distance: 13.8
click at [269, 513] on span "Past 60 days" at bounding box center [254, 517] width 56 height 18
click at [364, 557] on span "Apply" at bounding box center [365, 556] width 34 height 19
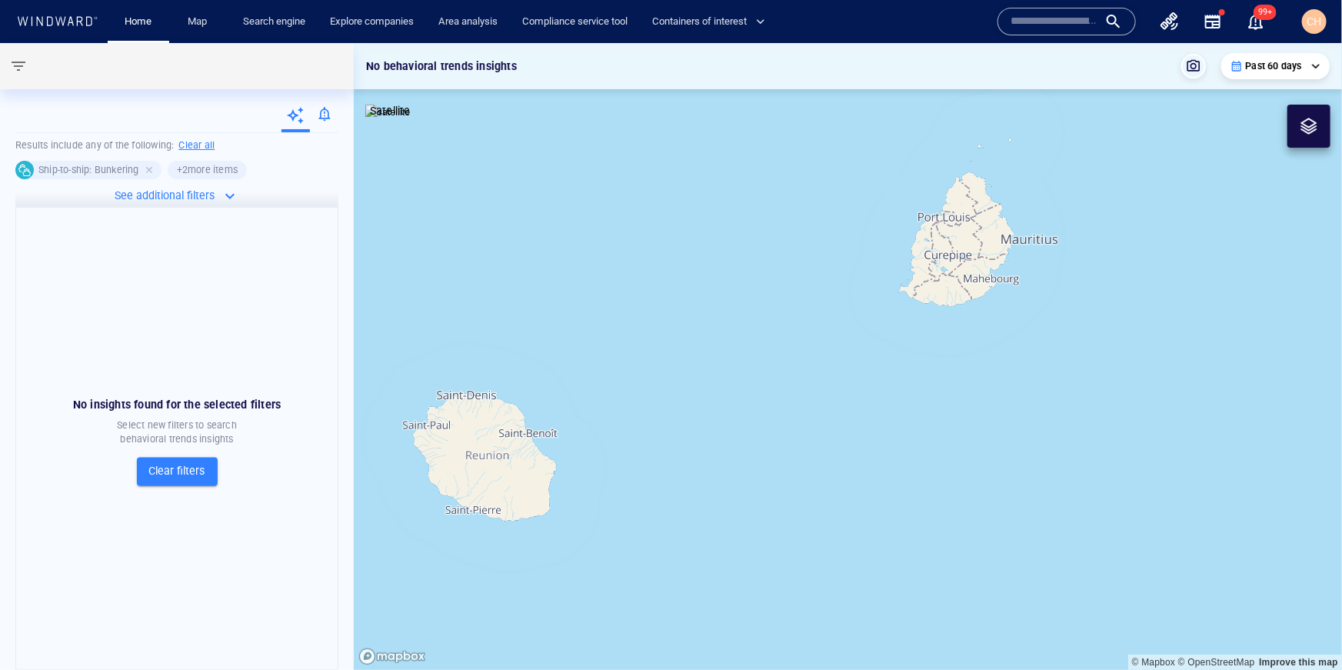
click at [180, 459] on button "Clear filters" at bounding box center [177, 471] width 81 height 28
type input "**********"
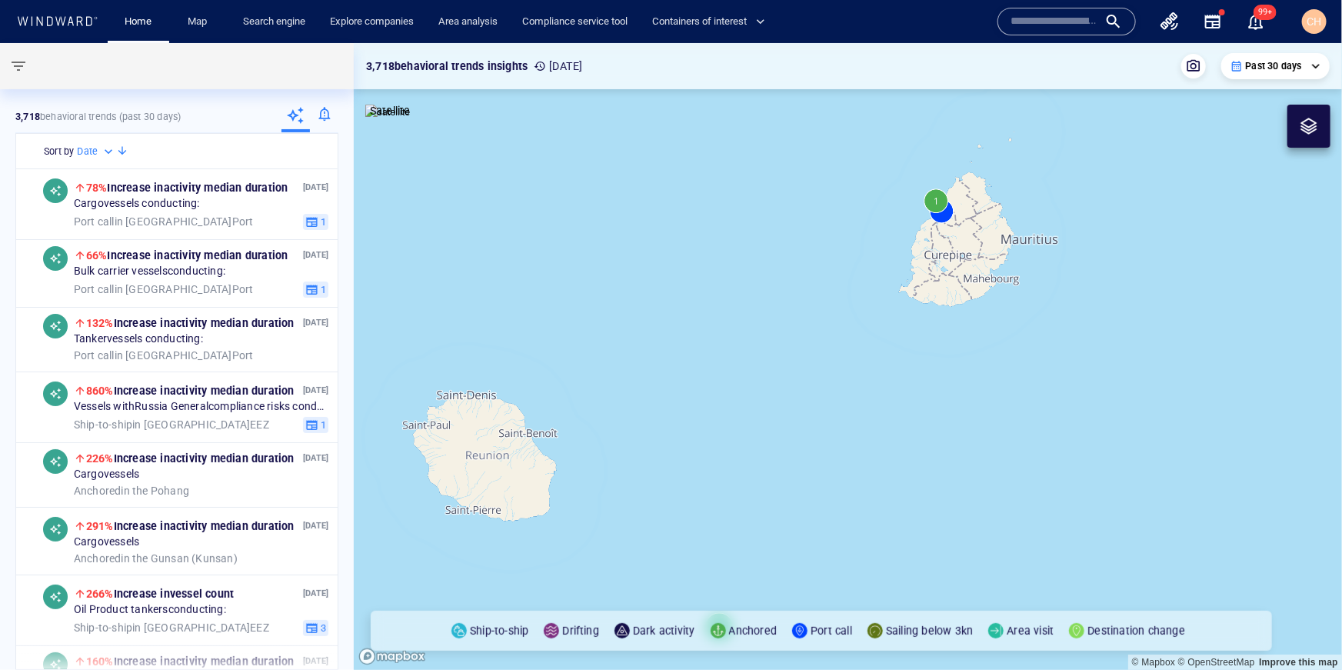
click at [938, 201] on canvas "Map" at bounding box center [848, 356] width 988 height 627
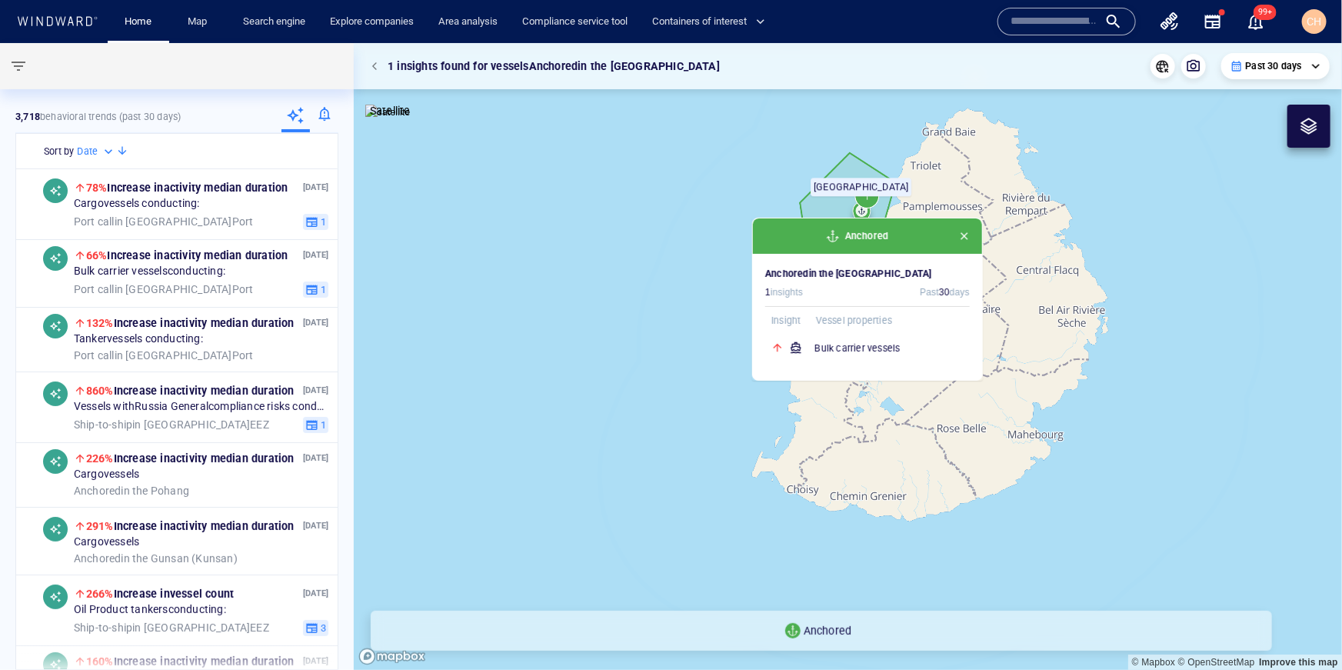
click at [708, 199] on canvas "Map" at bounding box center [848, 356] width 988 height 627
click at [972, 241] on div "Anchored" at bounding box center [867, 235] width 229 height 35
click at [966, 238] on span "button" at bounding box center [964, 236] width 12 height 12
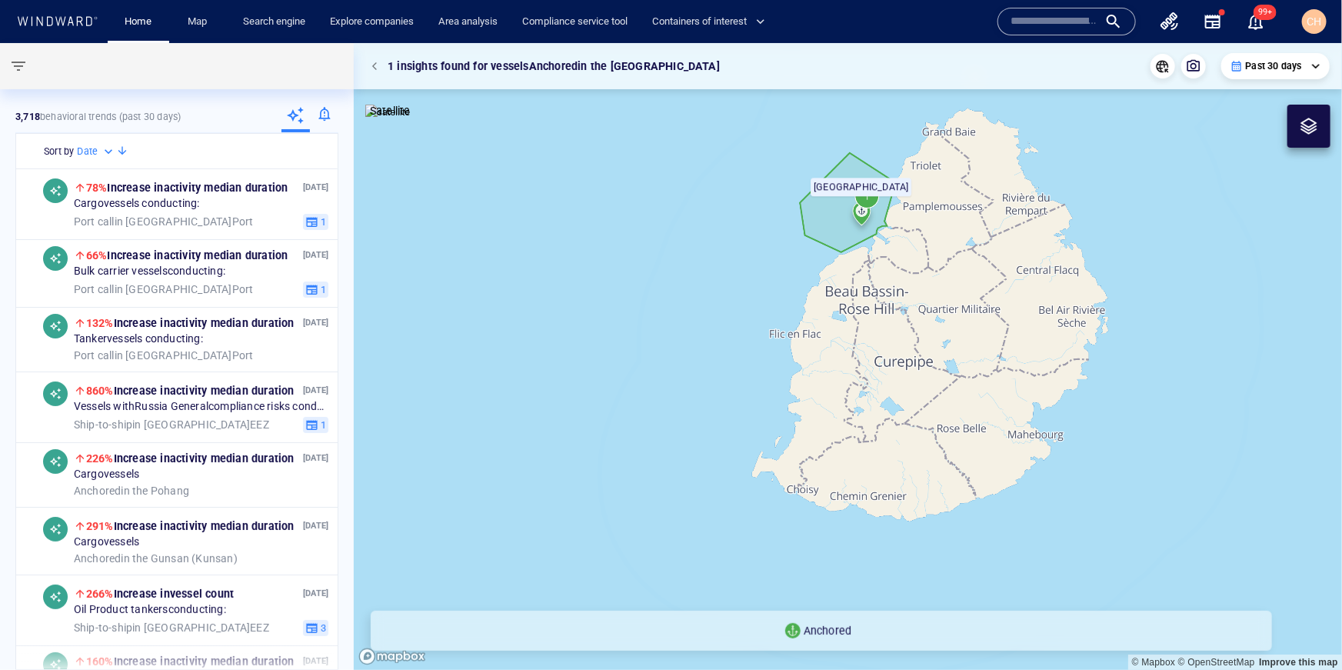
click at [872, 208] on canvas "Map" at bounding box center [848, 356] width 988 height 627
click at [872, 201] on canvas "Map" at bounding box center [848, 356] width 988 height 627
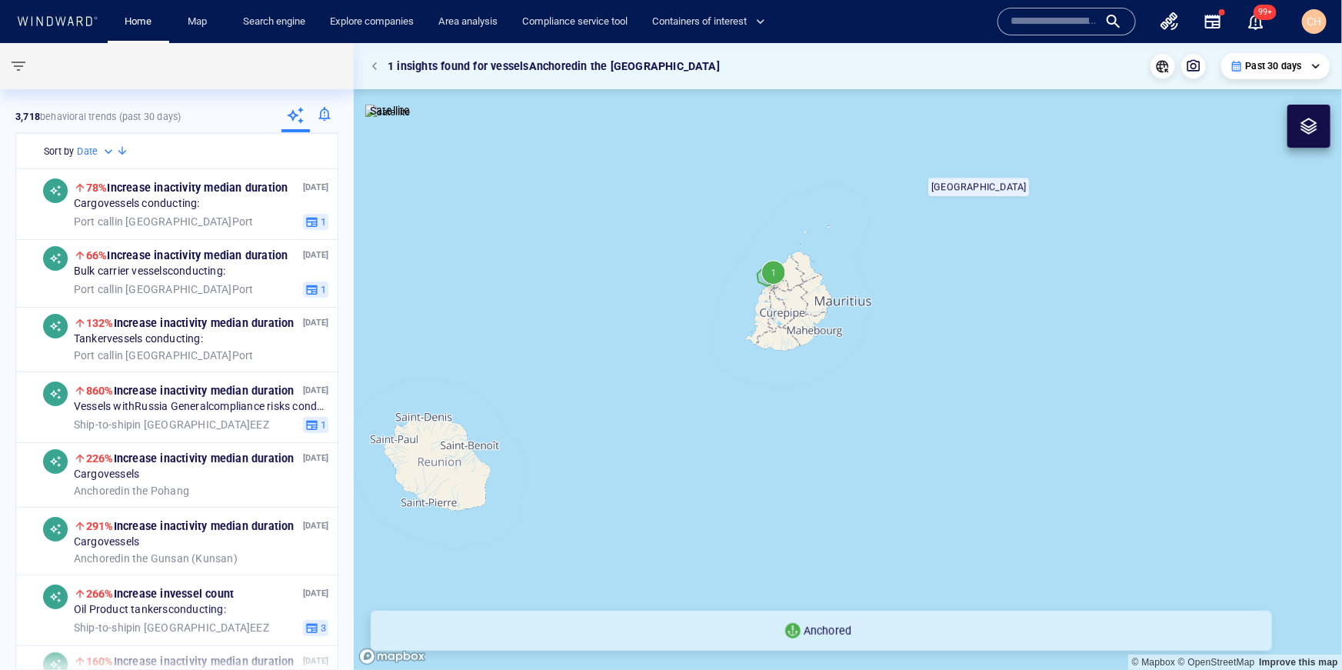
drag, startPoint x: 698, startPoint y: 391, endPoint x: 907, endPoint y: 329, distance: 217.3
click at [907, 329] on canvas "Map" at bounding box center [848, 356] width 988 height 627
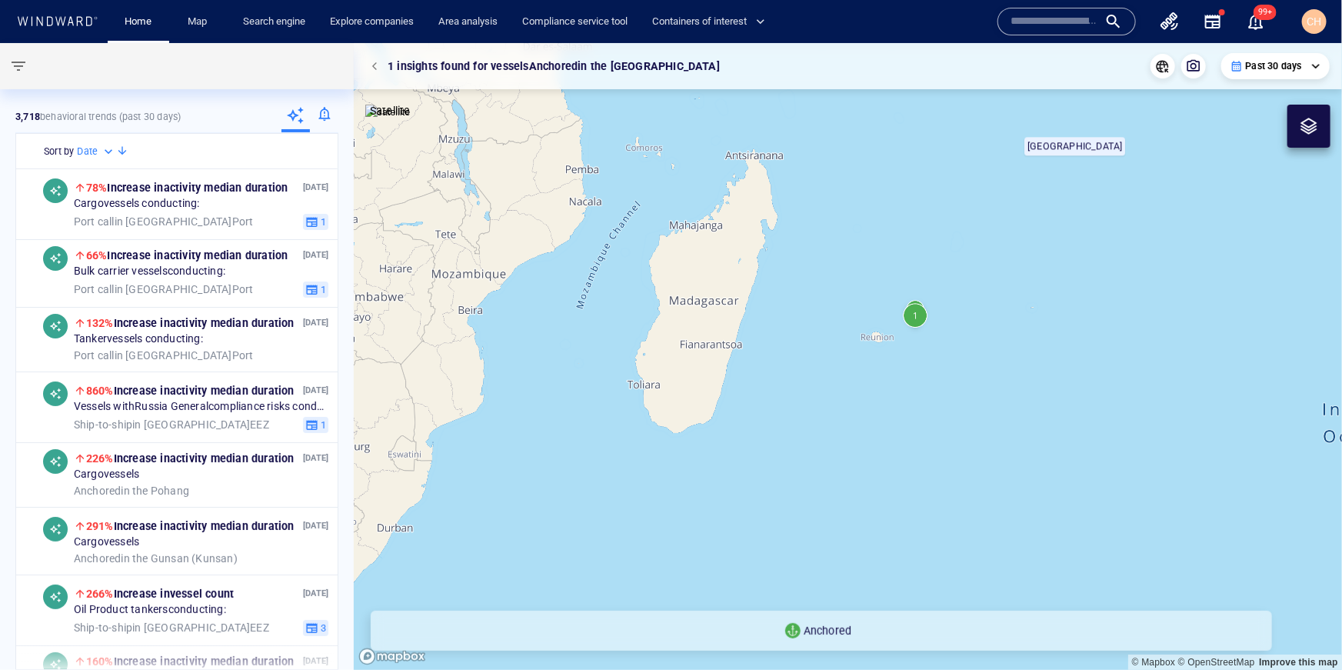
drag, startPoint x: 427, startPoint y: 510, endPoint x: 580, endPoint y: 383, distance: 198.8
click at [591, 368] on canvas "Map" at bounding box center [848, 356] width 988 height 627
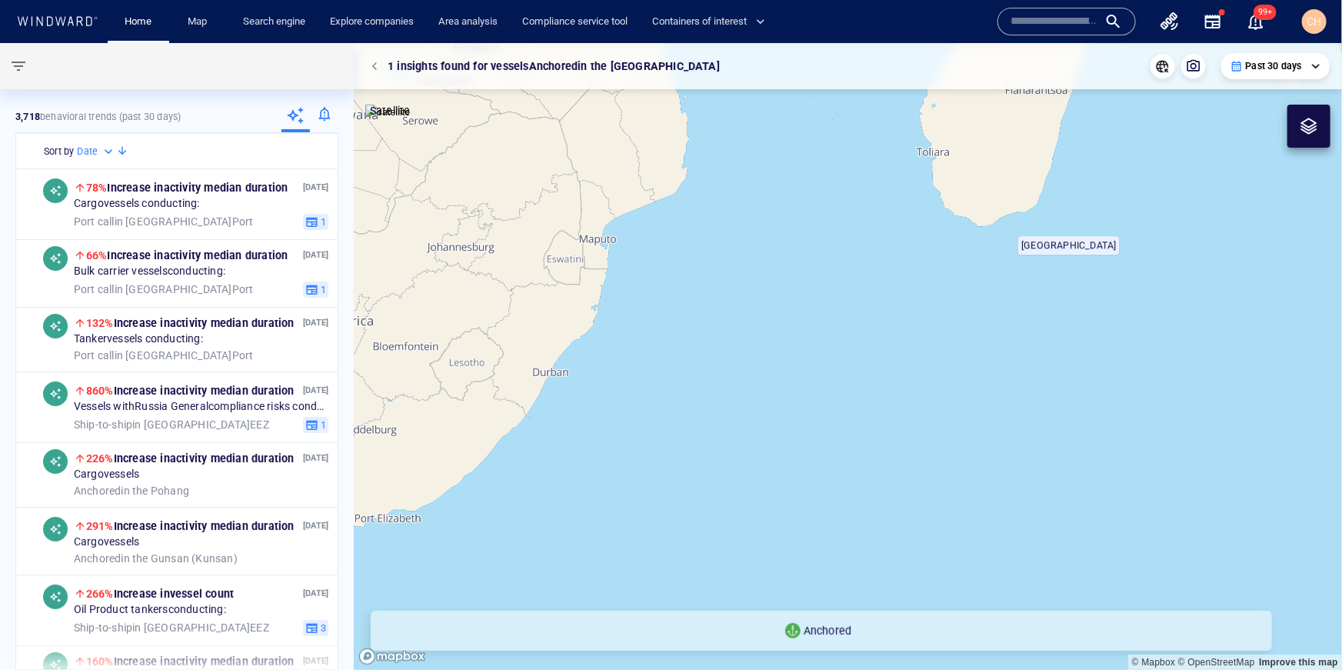
drag, startPoint x: 1097, startPoint y: 269, endPoint x: 857, endPoint y: 466, distance: 310.4
click at [817, 496] on canvas "Map" at bounding box center [848, 356] width 988 height 627
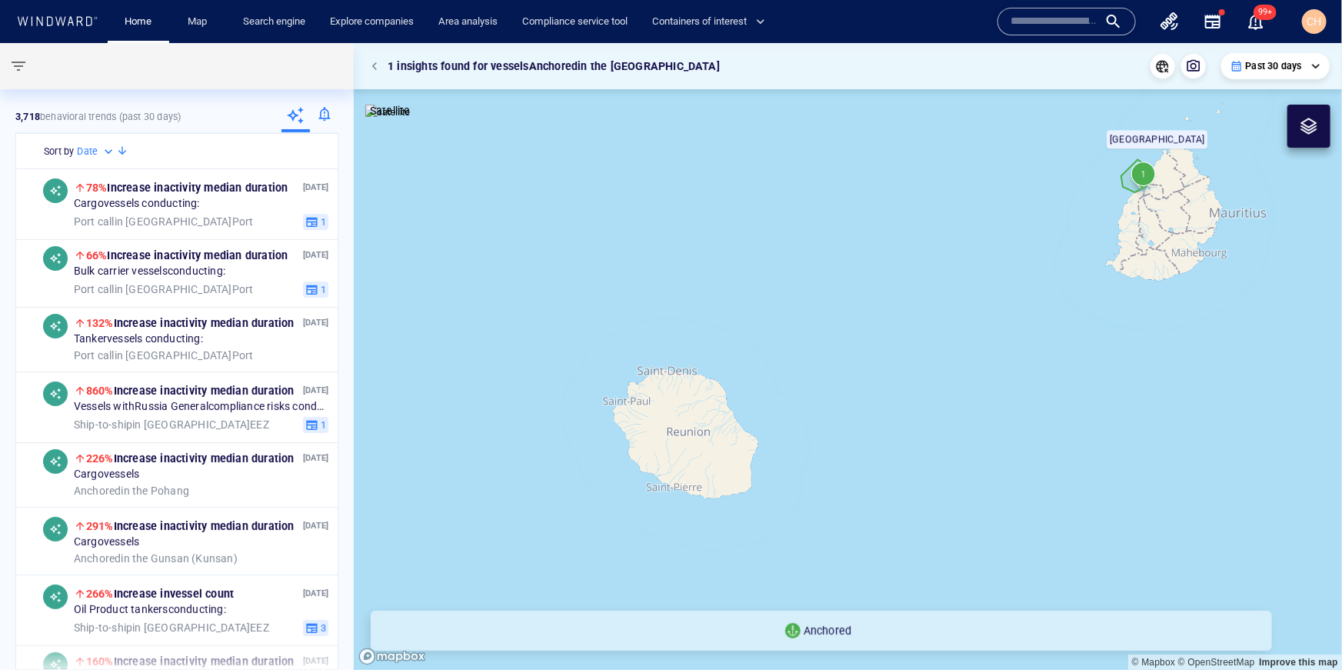
drag, startPoint x: 1100, startPoint y: 265, endPoint x: 965, endPoint y: 426, distance: 210.3
click at [965, 426] on canvas "Map" at bounding box center [848, 356] width 988 height 627
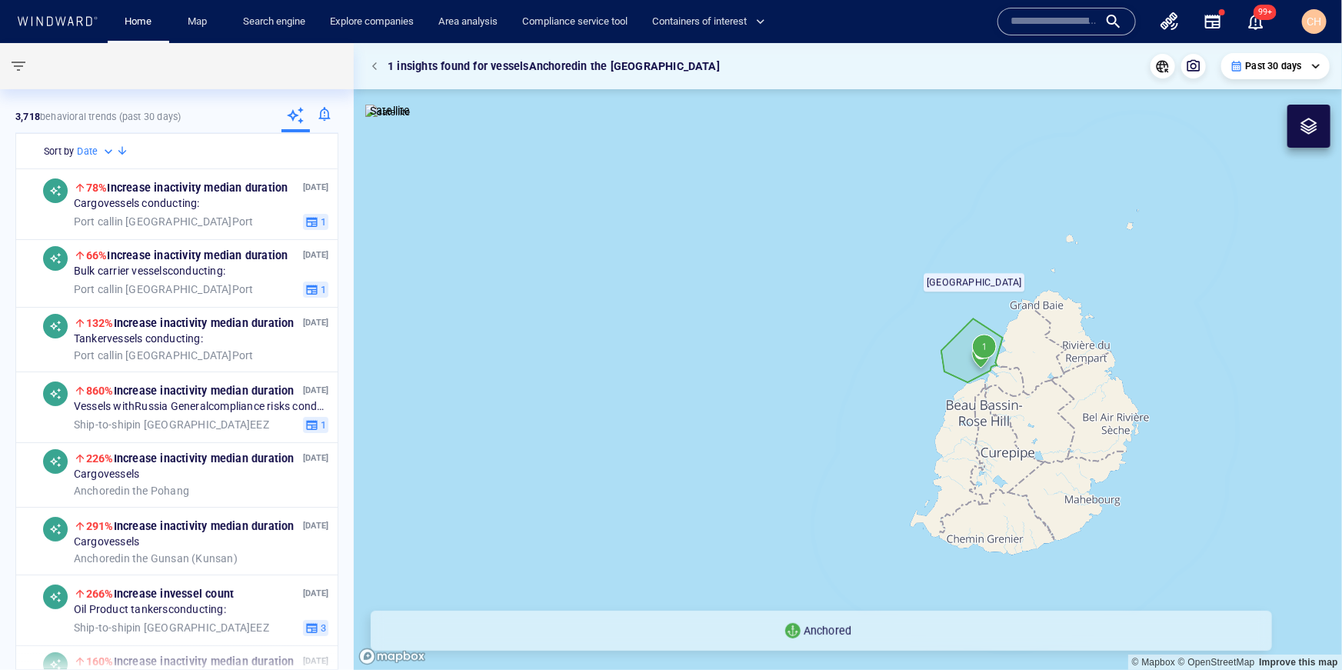
drag, startPoint x: 1031, startPoint y: 412, endPoint x: 1016, endPoint y: 329, distance: 84.5
click at [1016, 329] on canvas "Map" at bounding box center [848, 356] width 988 height 627
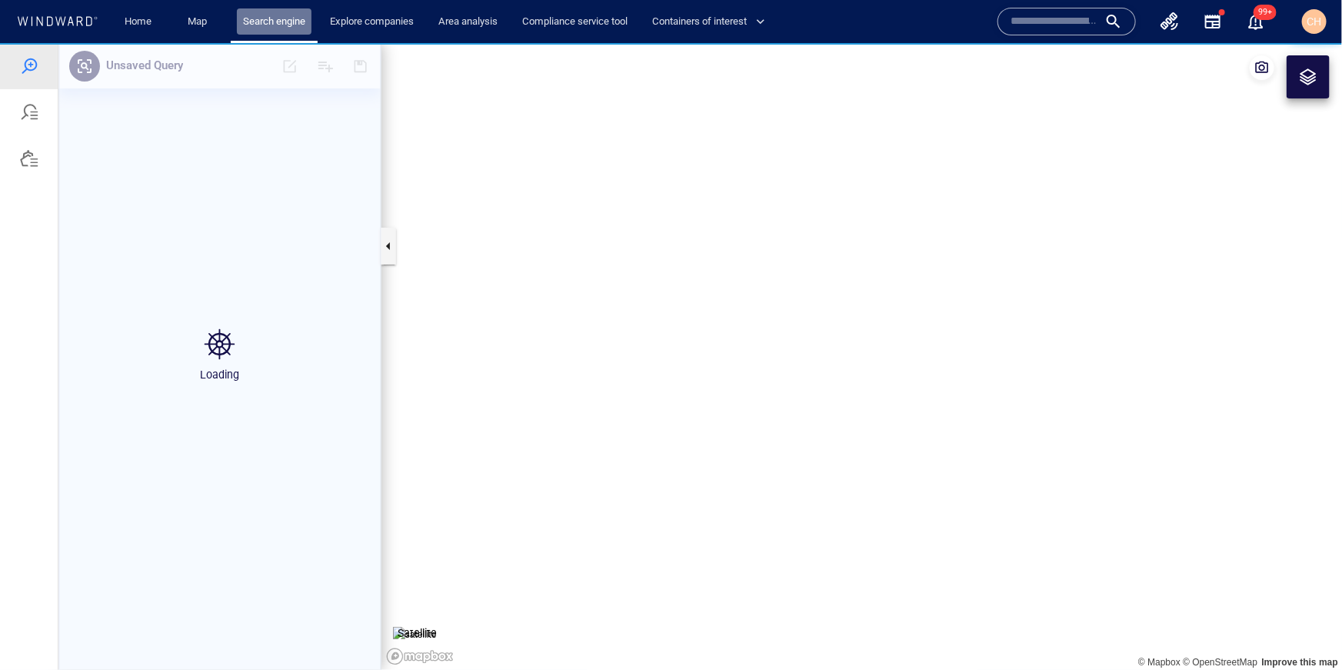
click at [264, 27] on link "Search engine" at bounding box center [274, 21] width 75 height 27
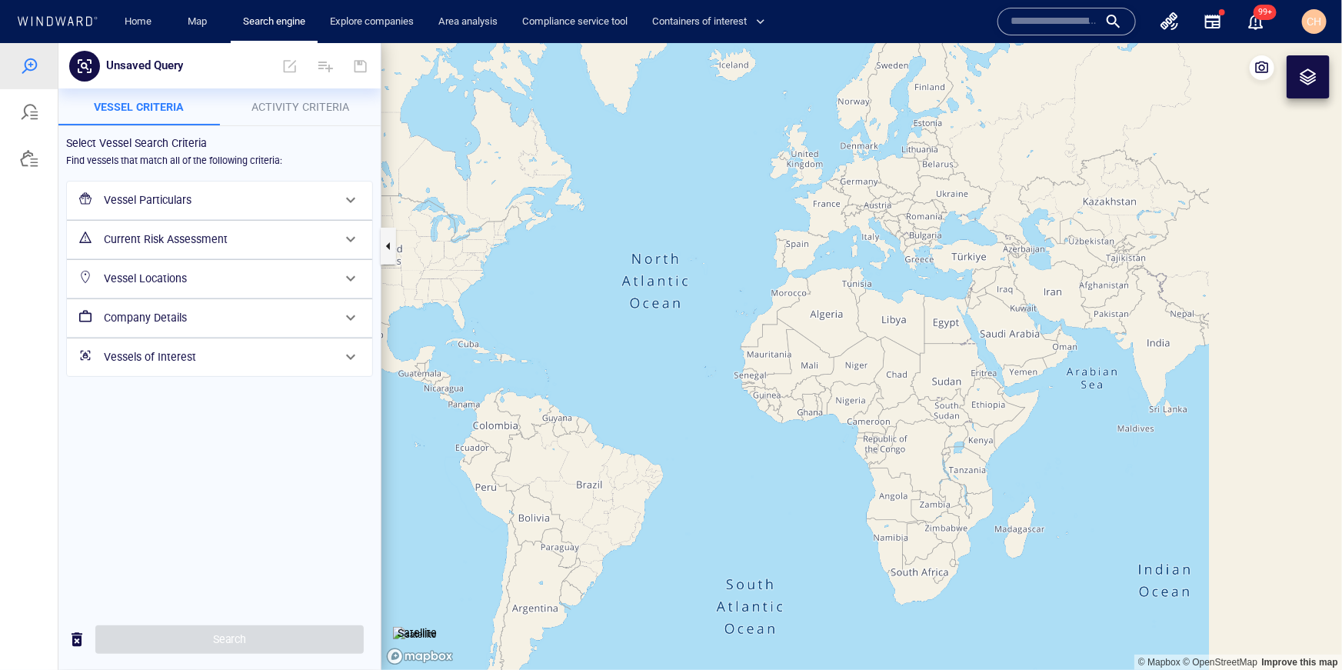
drag, startPoint x: 883, startPoint y: 531, endPoint x: 709, endPoint y: 399, distance: 218.0
click at [709, 399] on canvas "Map" at bounding box center [861, 355] width 961 height 627
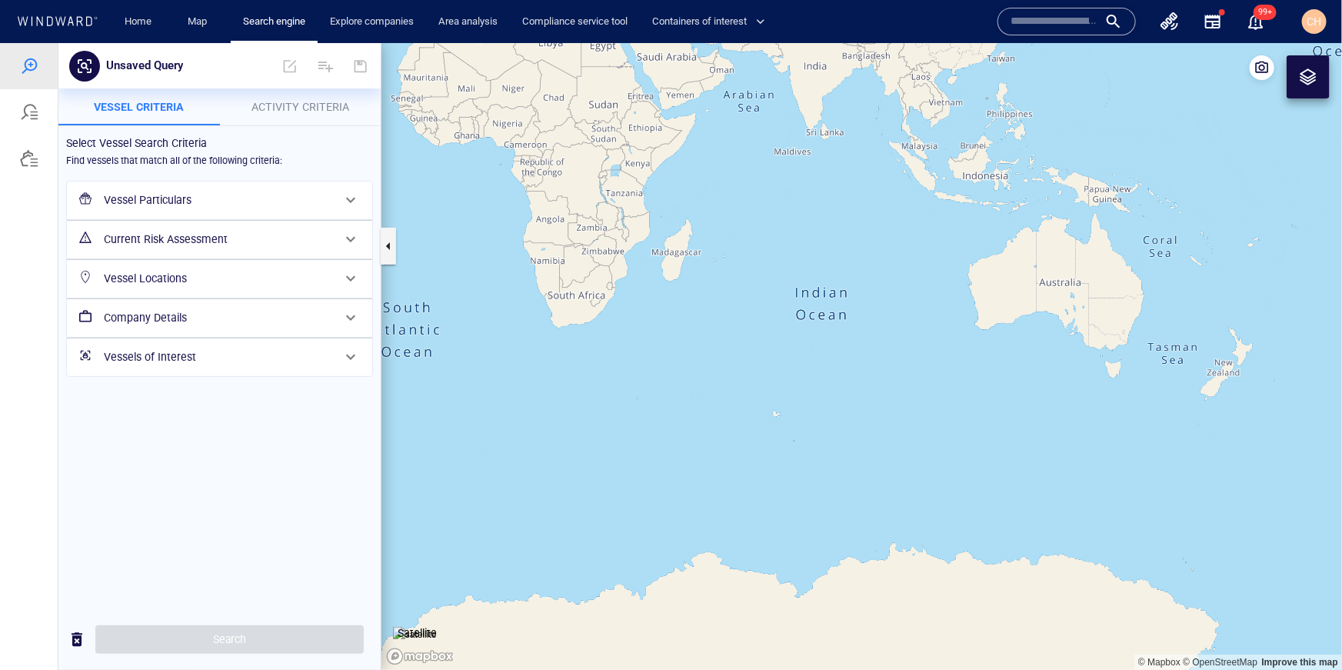
drag, startPoint x: 855, startPoint y: 468, endPoint x: 851, endPoint y: 433, distance: 35.6
click at [847, 431] on canvas "Map" at bounding box center [861, 355] width 961 height 627
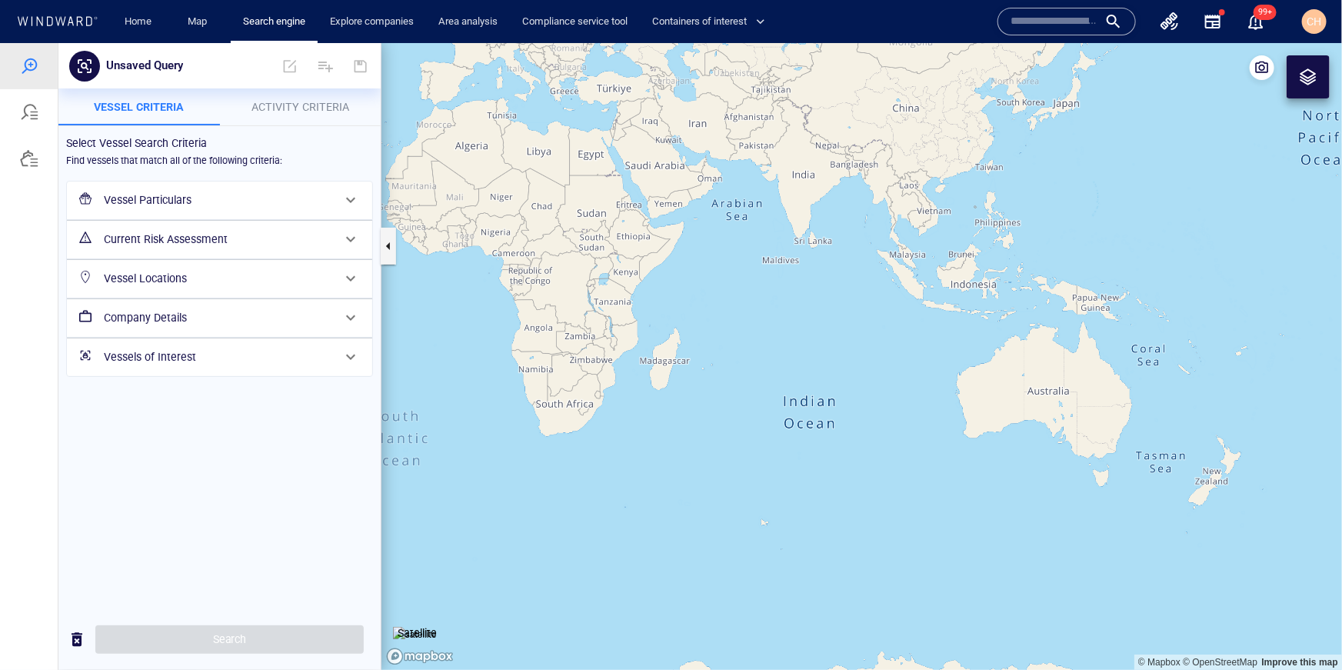
drag, startPoint x: 1106, startPoint y: 438, endPoint x: 1227, endPoint y: 534, distance: 153.9
click at [1254, 551] on canvas "Map" at bounding box center [861, 355] width 961 height 627
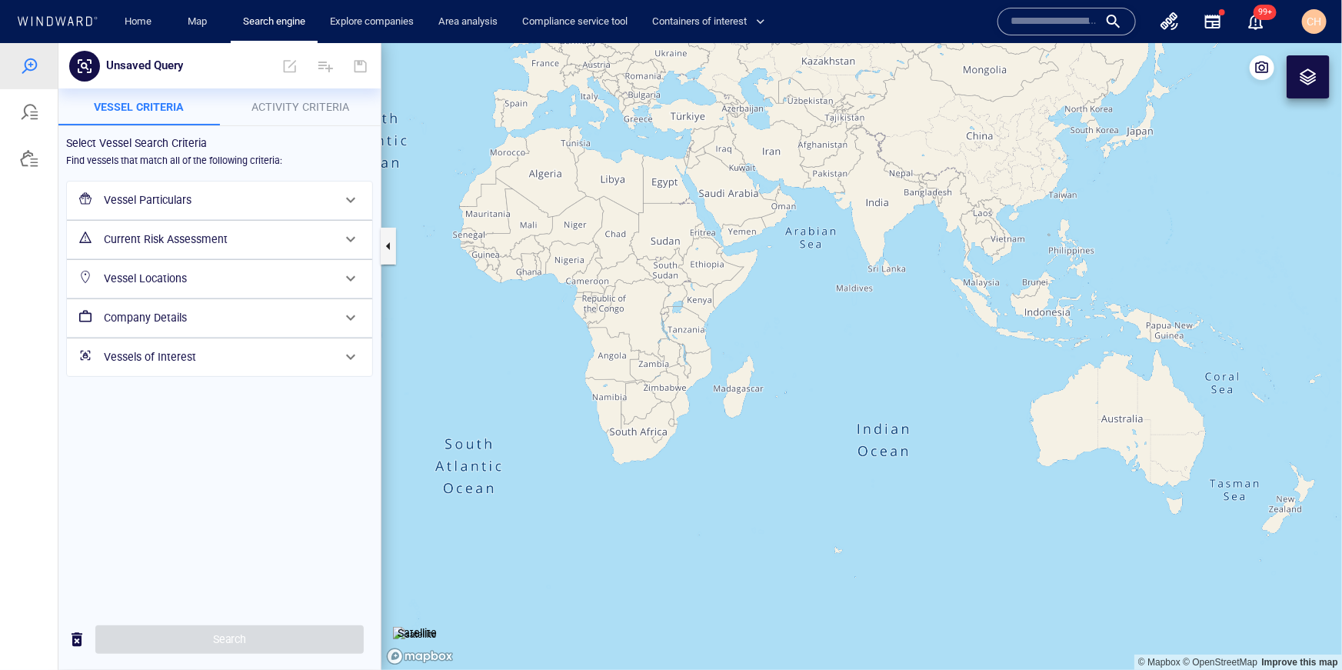
click at [806, 386] on canvas "Map" at bounding box center [861, 355] width 961 height 627
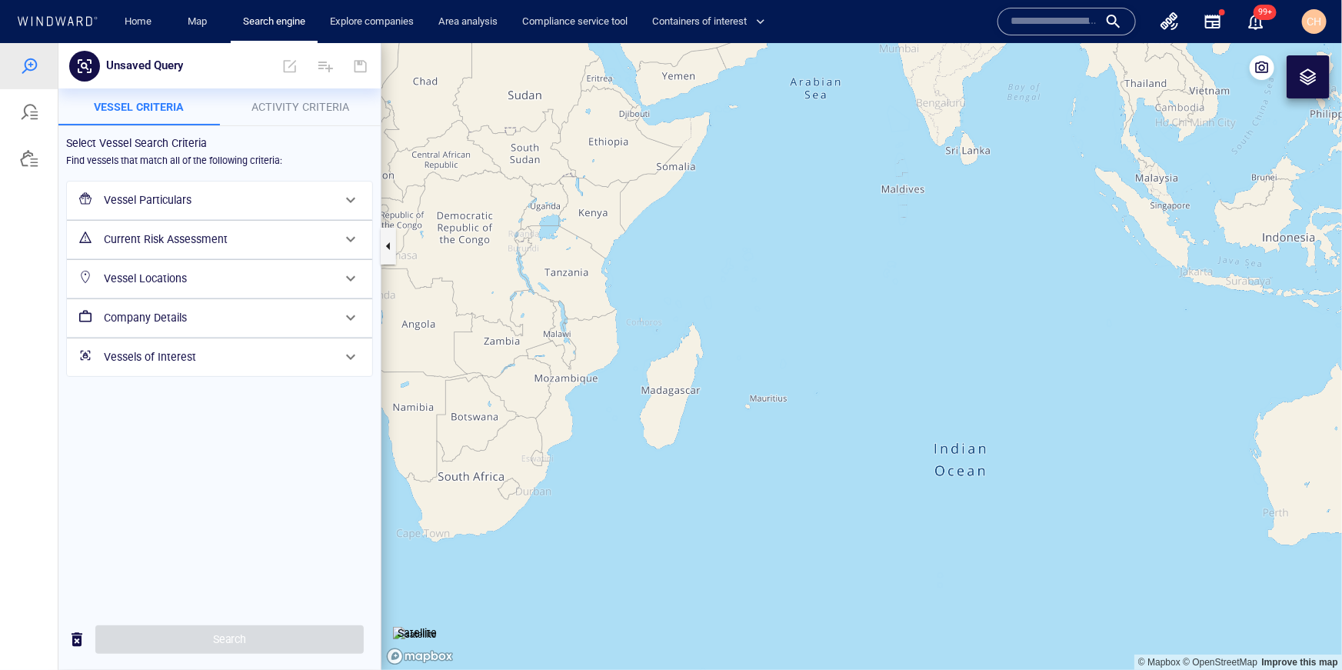
click at [1294, 85] on div at bounding box center [1308, 76] width 43 height 43
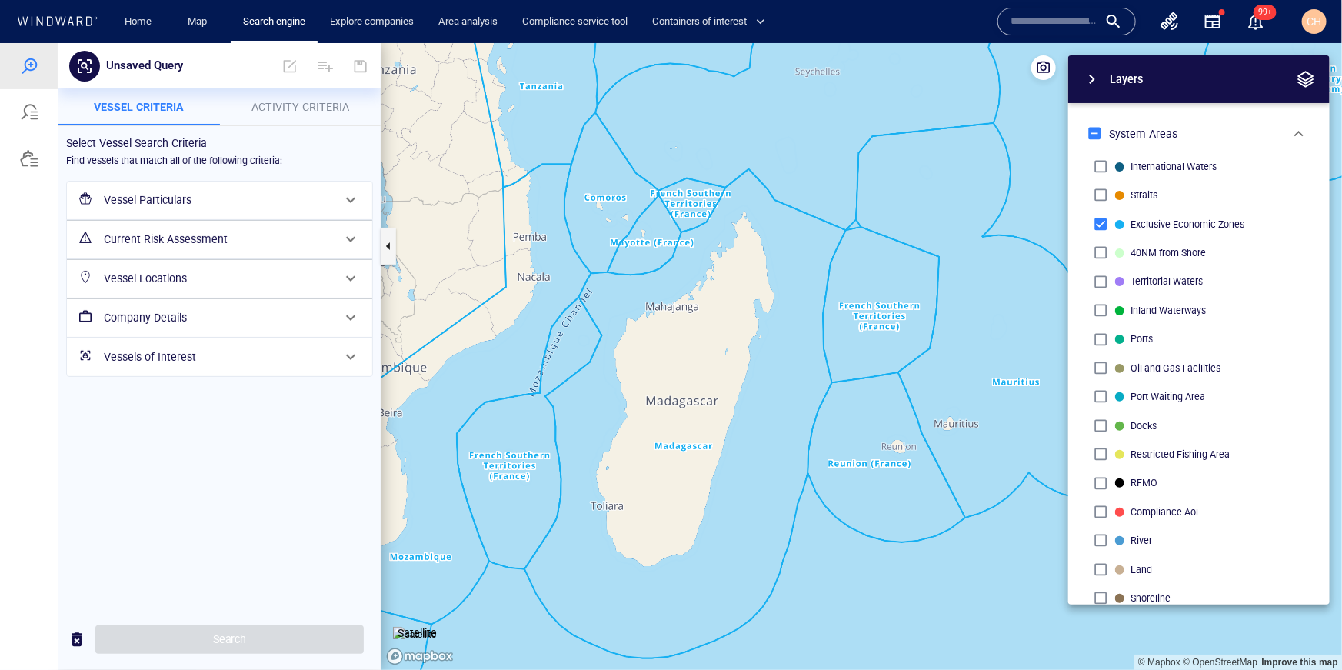
drag, startPoint x: 898, startPoint y: 411, endPoint x: 744, endPoint y: 349, distance: 165.7
click at [744, 349] on canvas "Map" at bounding box center [861, 355] width 961 height 627
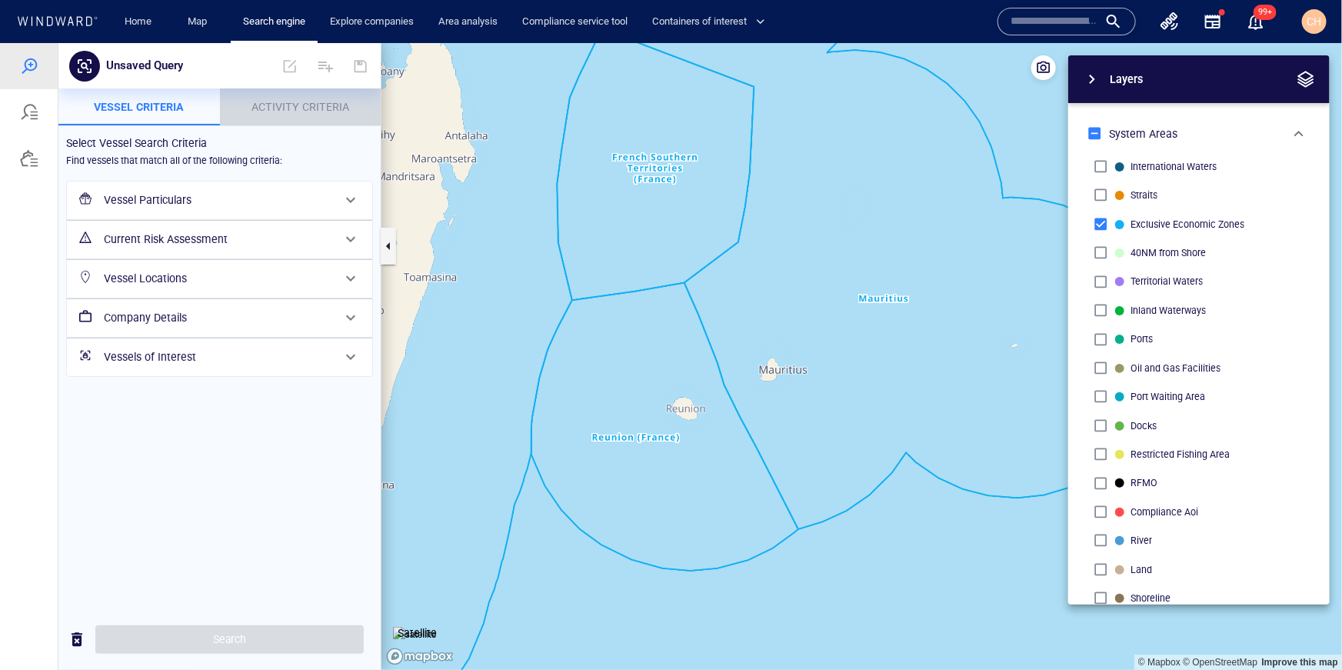
click at [270, 107] on span "Activity Criteria" at bounding box center [301, 106] width 98 height 12
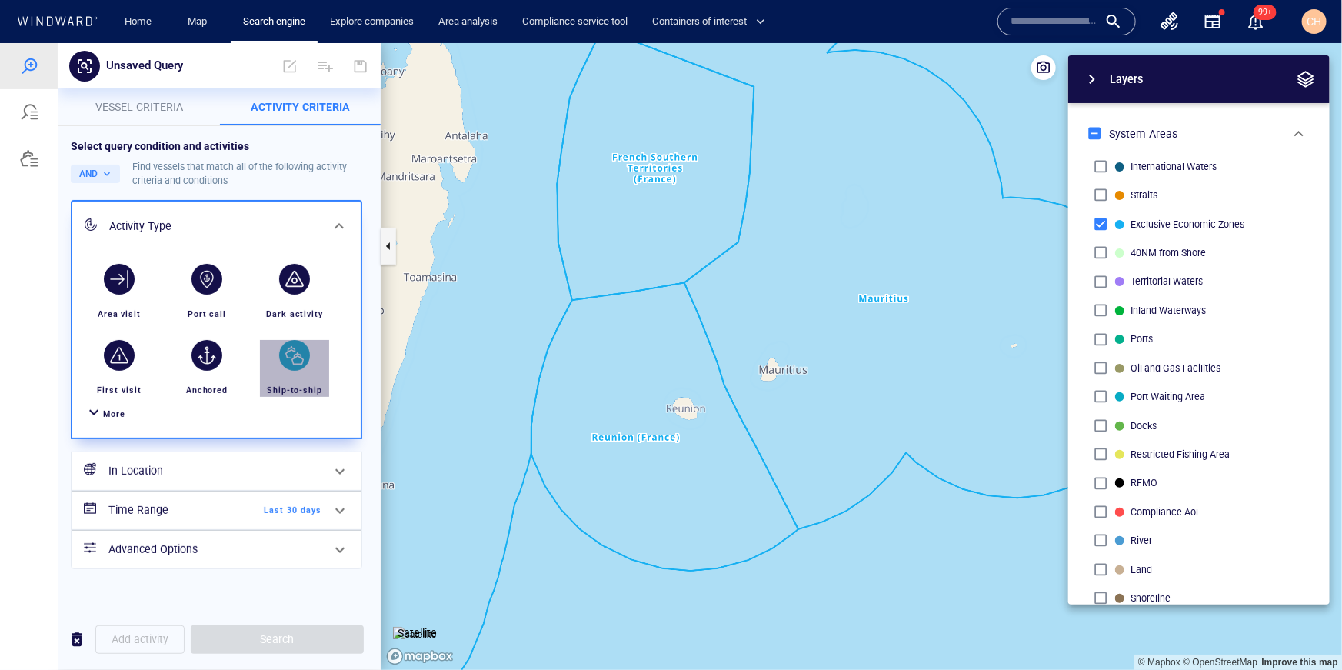
click at [299, 359] on div "button" at bounding box center [294, 354] width 31 height 31
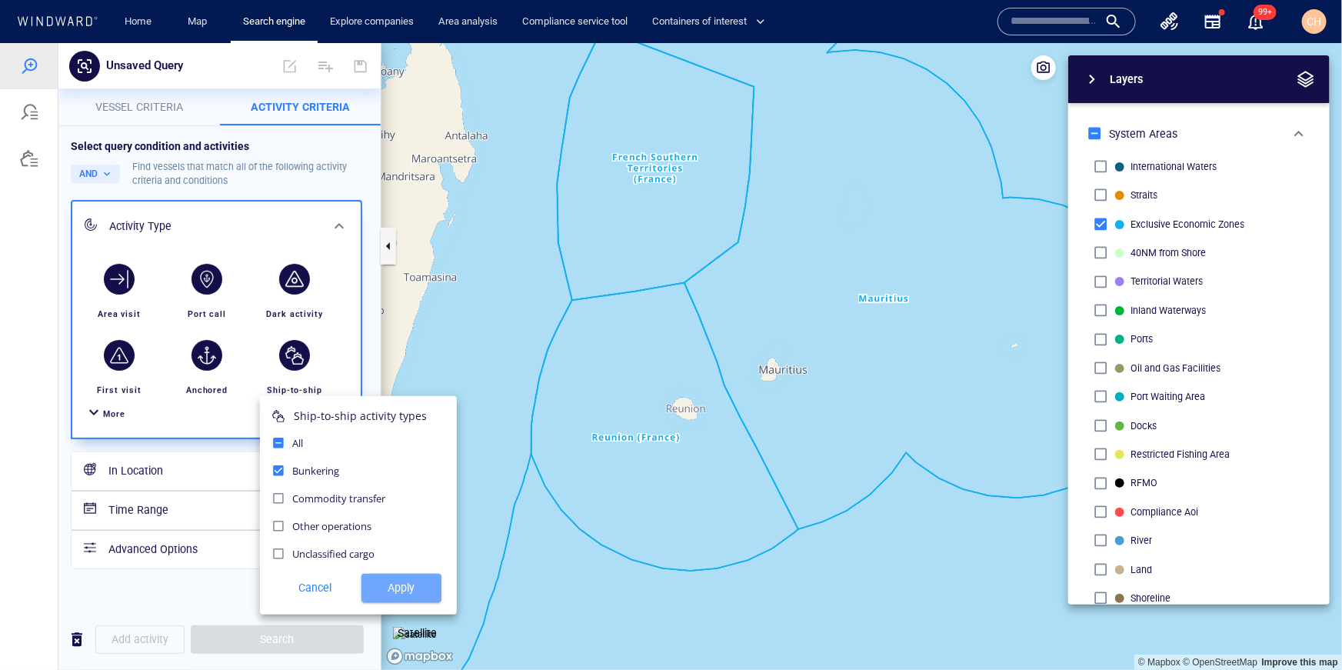
drag, startPoint x: 402, startPoint y: 591, endPoint x: 363, endPoint y: 568, distance: 45.5
click at [402, 591] on span "Apply" at bounding box center [401, 587] width 55 height 19
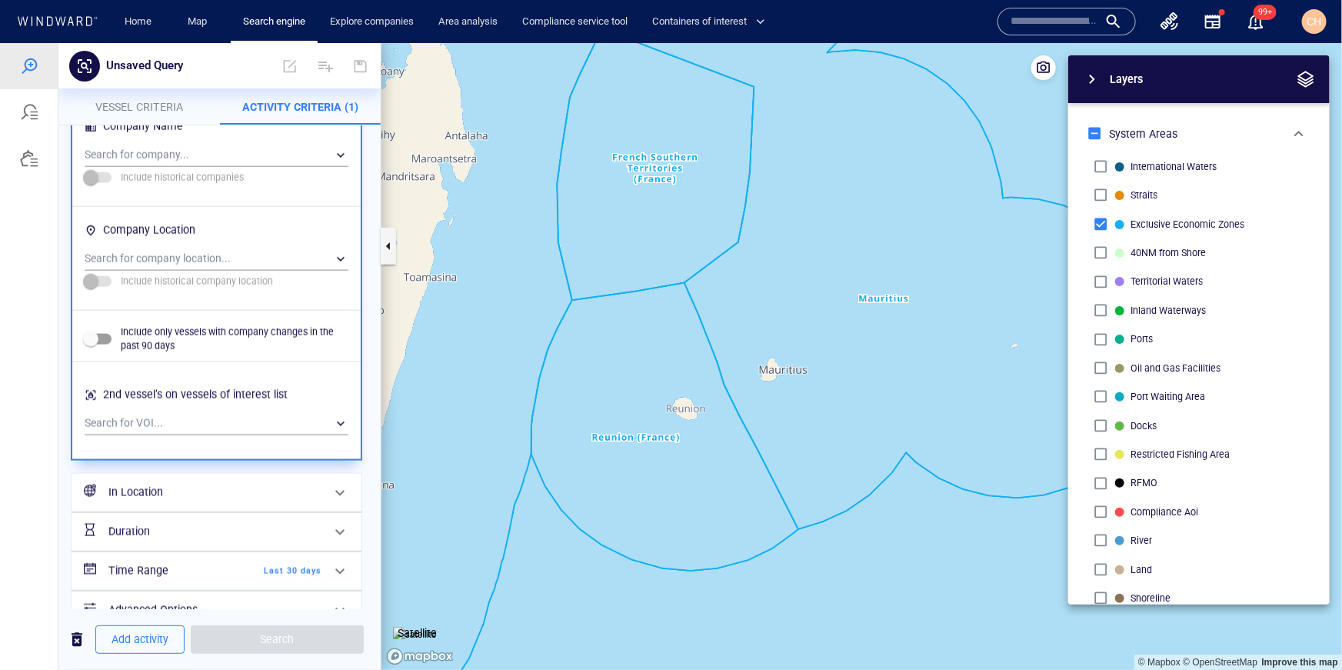
scroll to position [1072, 0]
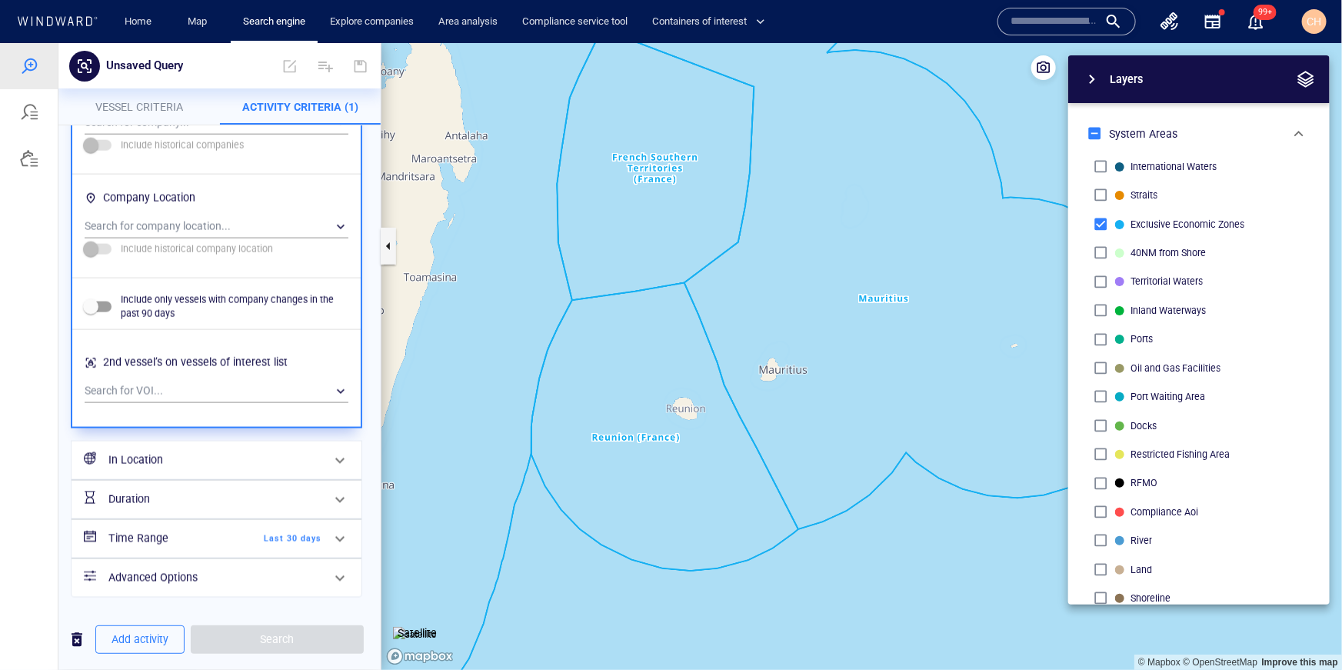
drag, startPoint x: 178, startPoint y: 463, endPoint x: 172, endPoint y: 468, distance: 8.2
click at [178, 463] on h6 "In Location" at bounding box center [214, 459] width 213 height 19
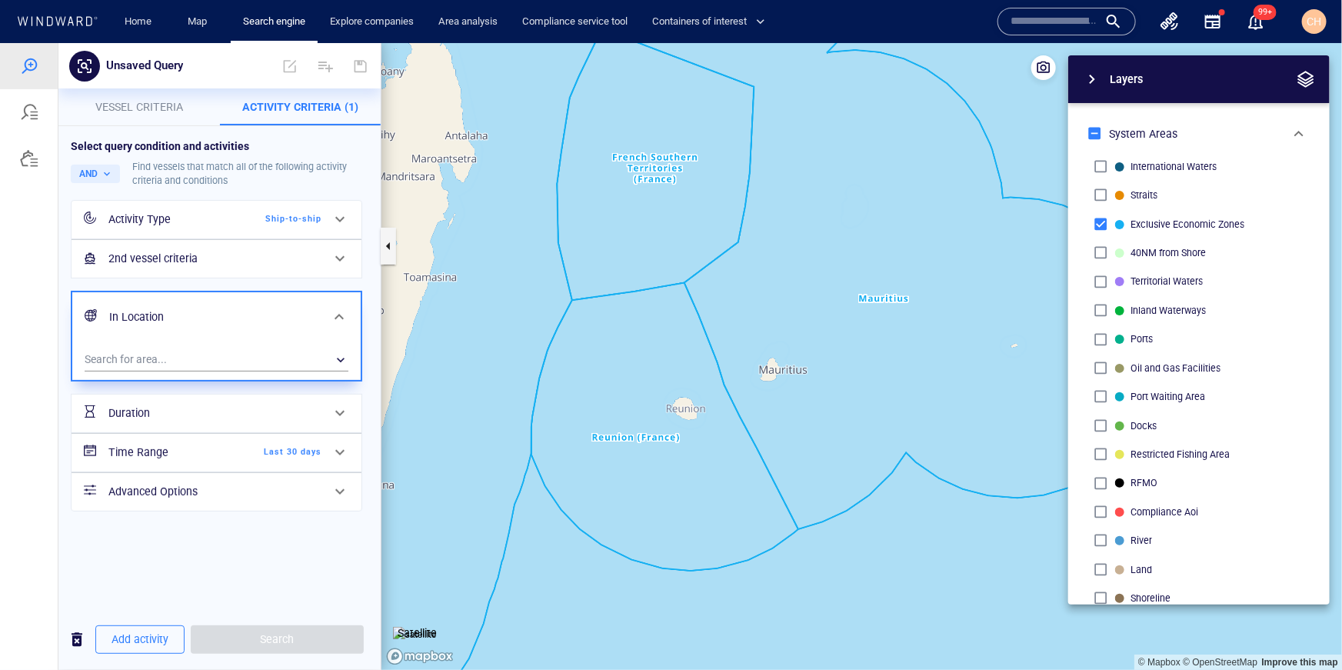
scroll to position [0, 0]
click at [173, 355] on div "​" at bounding box center [217, 359] width 264 height 23
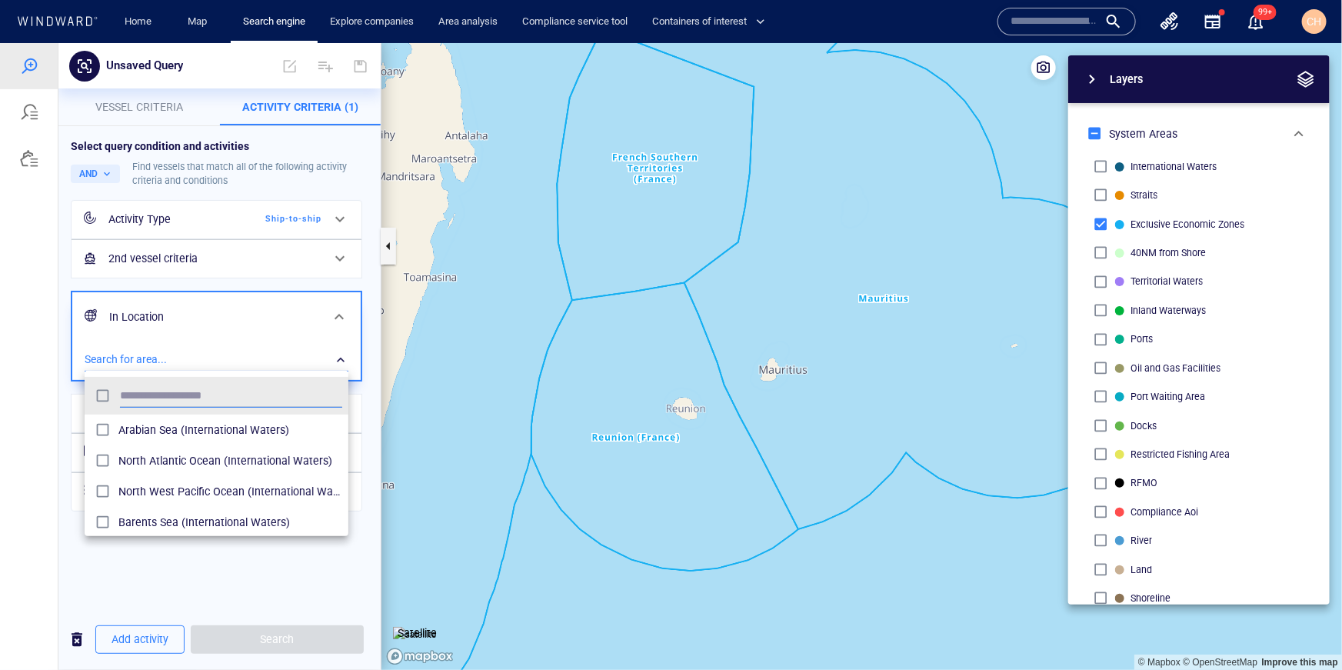
scroll to position [153, 263]
type input "*****"
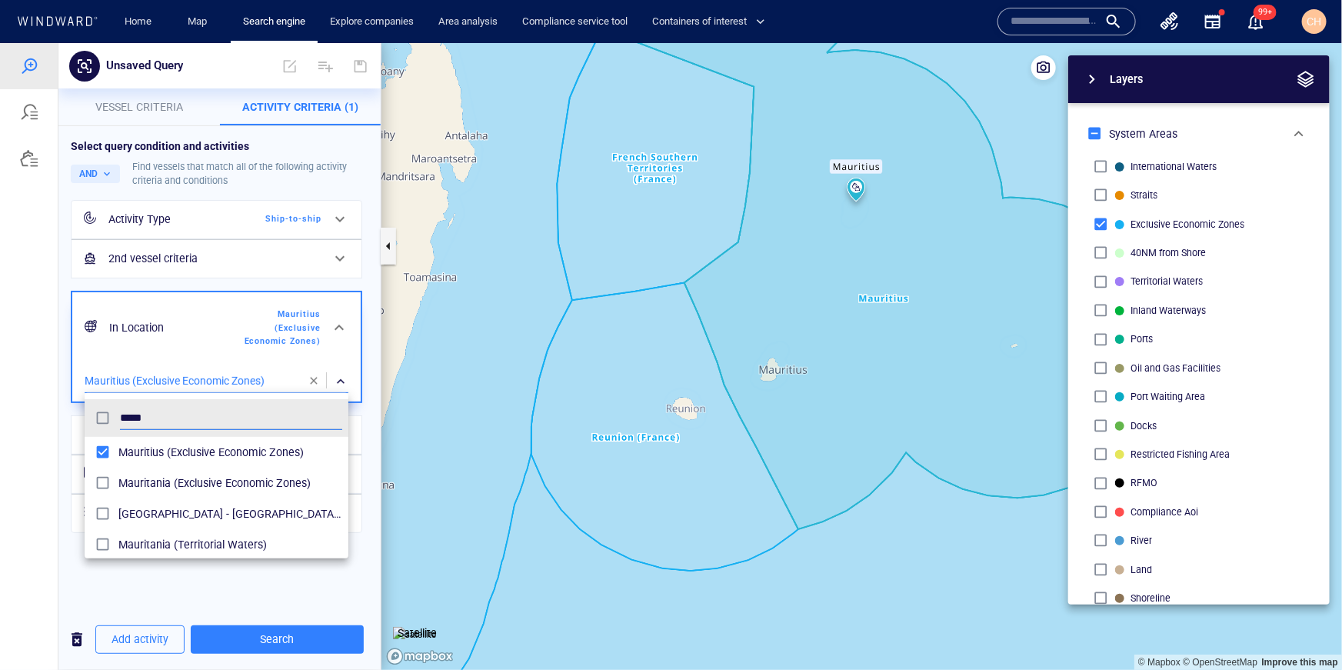
click at [369, 427] on div at bounding box center [671, 355] width 1342 height 627
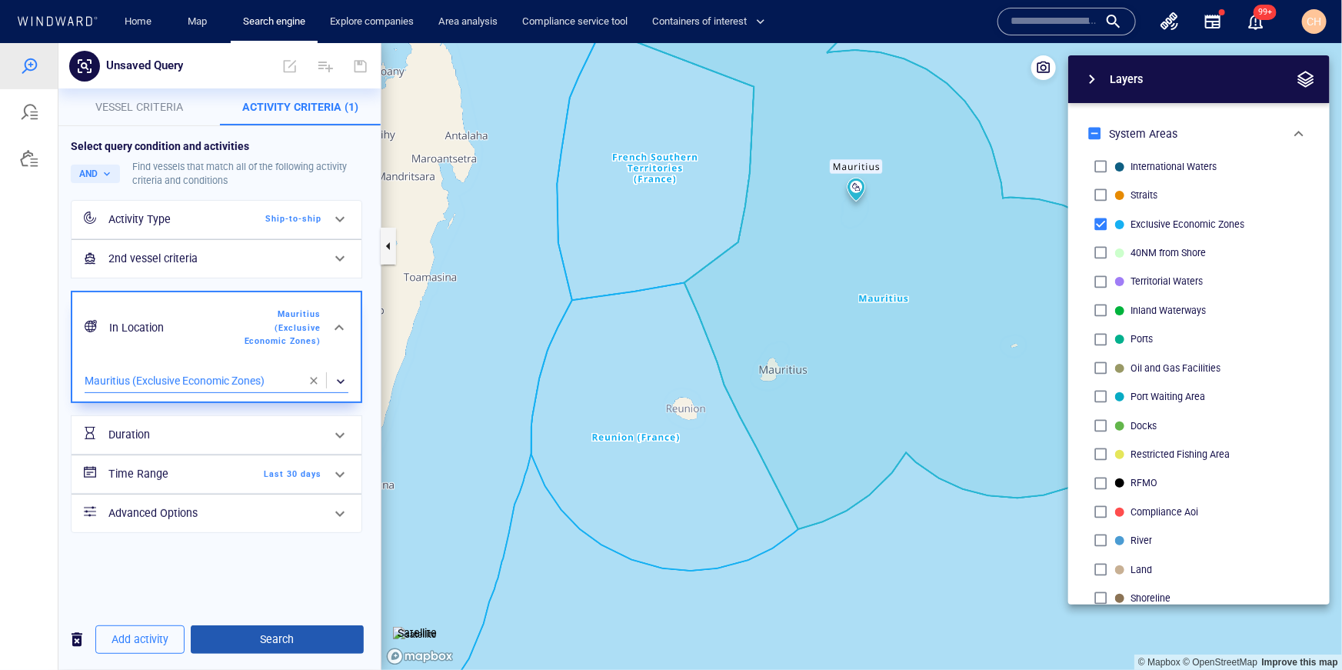
click at [276, 638] on span "Search" at bounding box center [277, 638] width 148 height 19
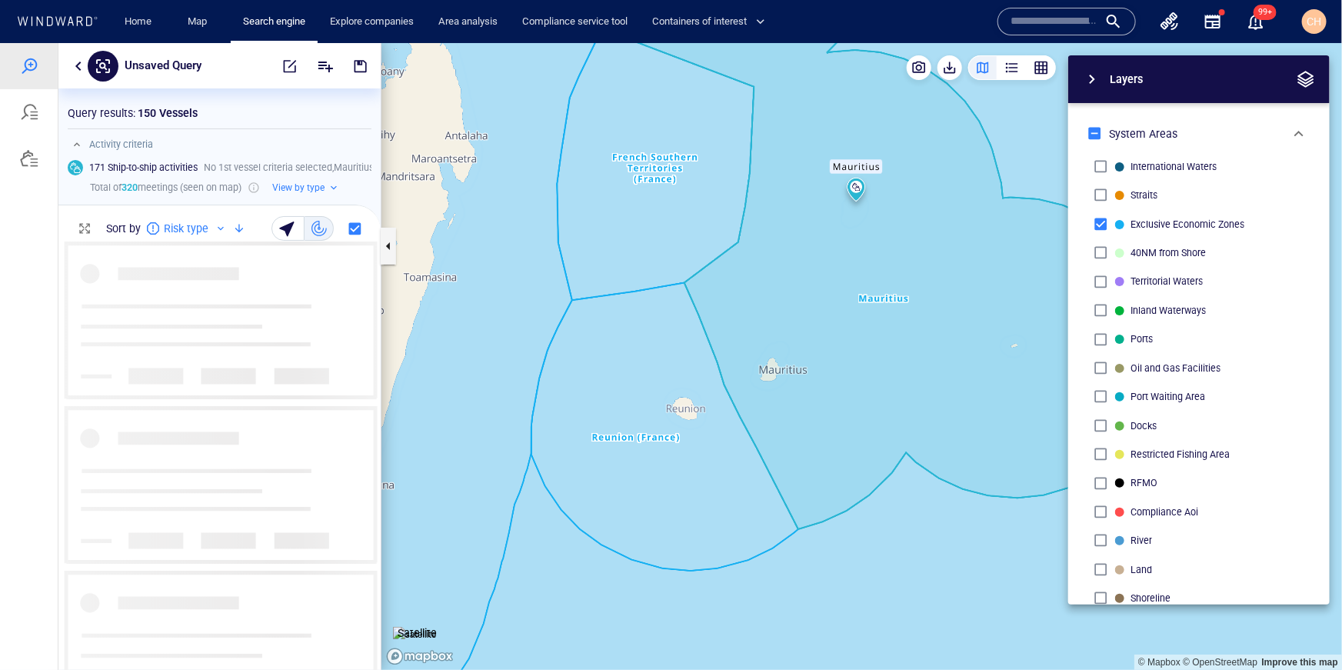
scroll to position [428, 322]
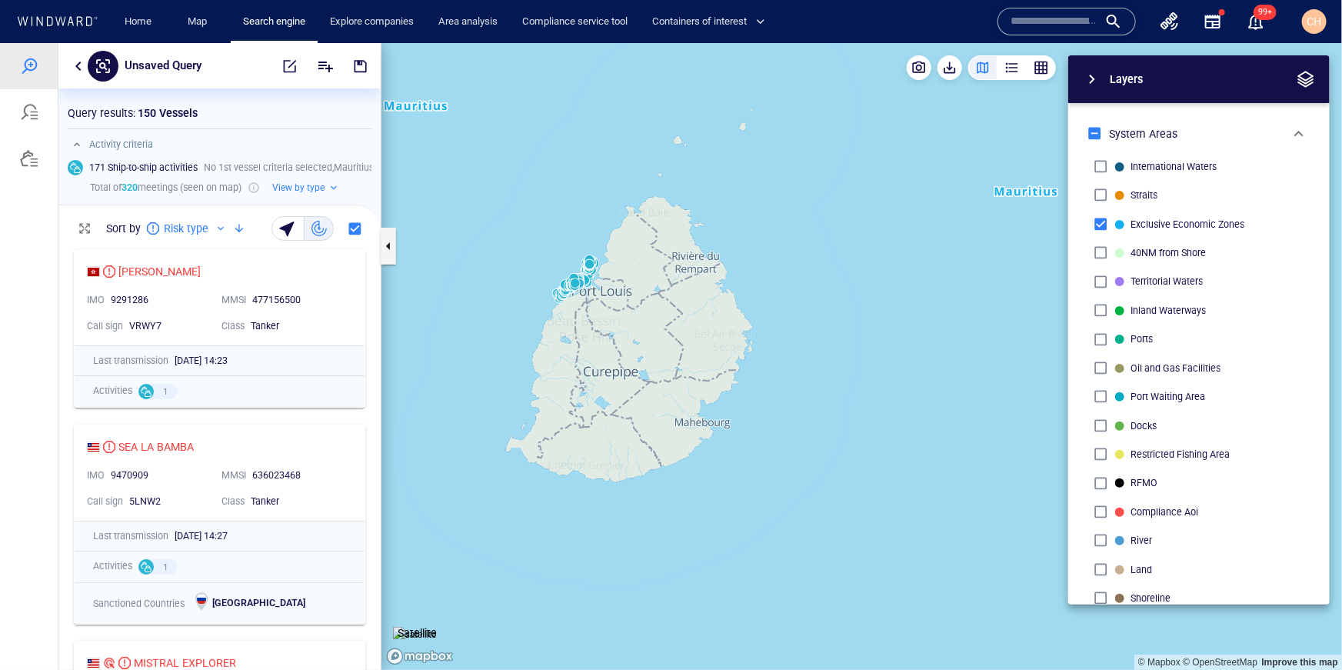
drag, startPoint x: 793, startPoint y: 375, endPoint x: 893, endPoint y: 385, distance: 100.5
click at [898, 389] on canvas "Map" at bounding box center [861, 355] width 961 height 627
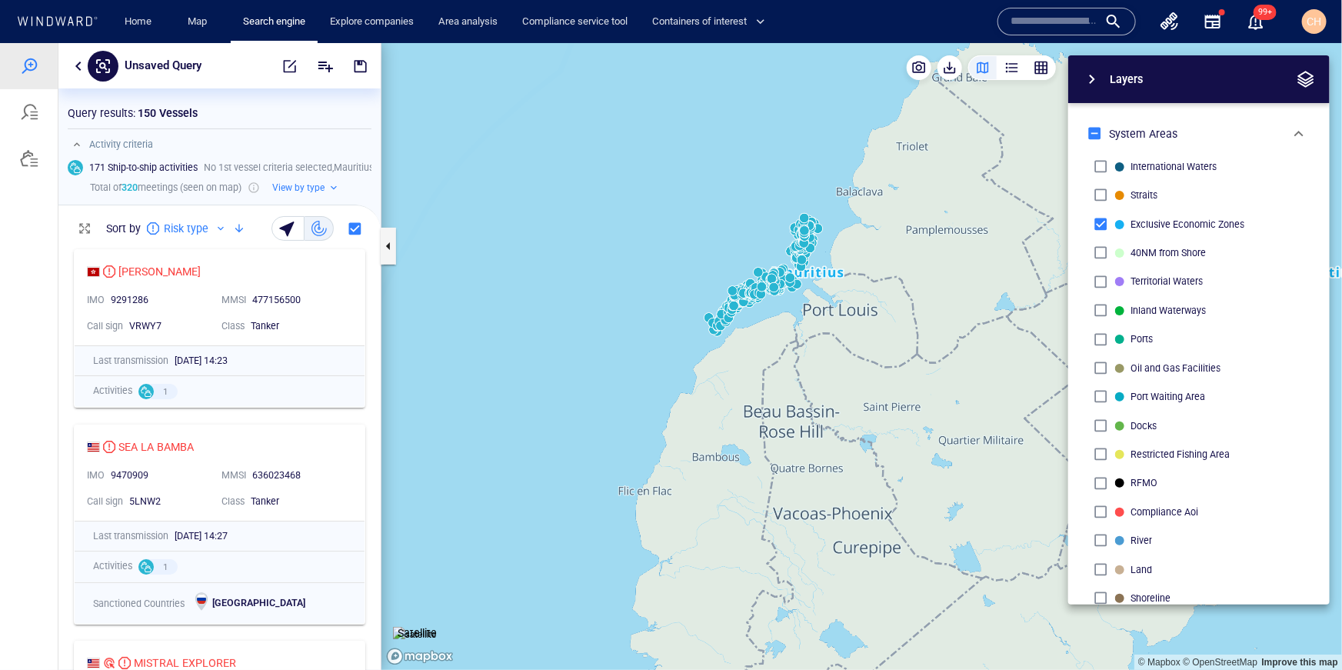
drag, startPoint x: 774, startPoint y: 322, endPoint x: 840, endPoint y: 318, distance: 66.3
click at [840, 318] on canvas "Map" at bounding box center [861, 355] width 961 height 627
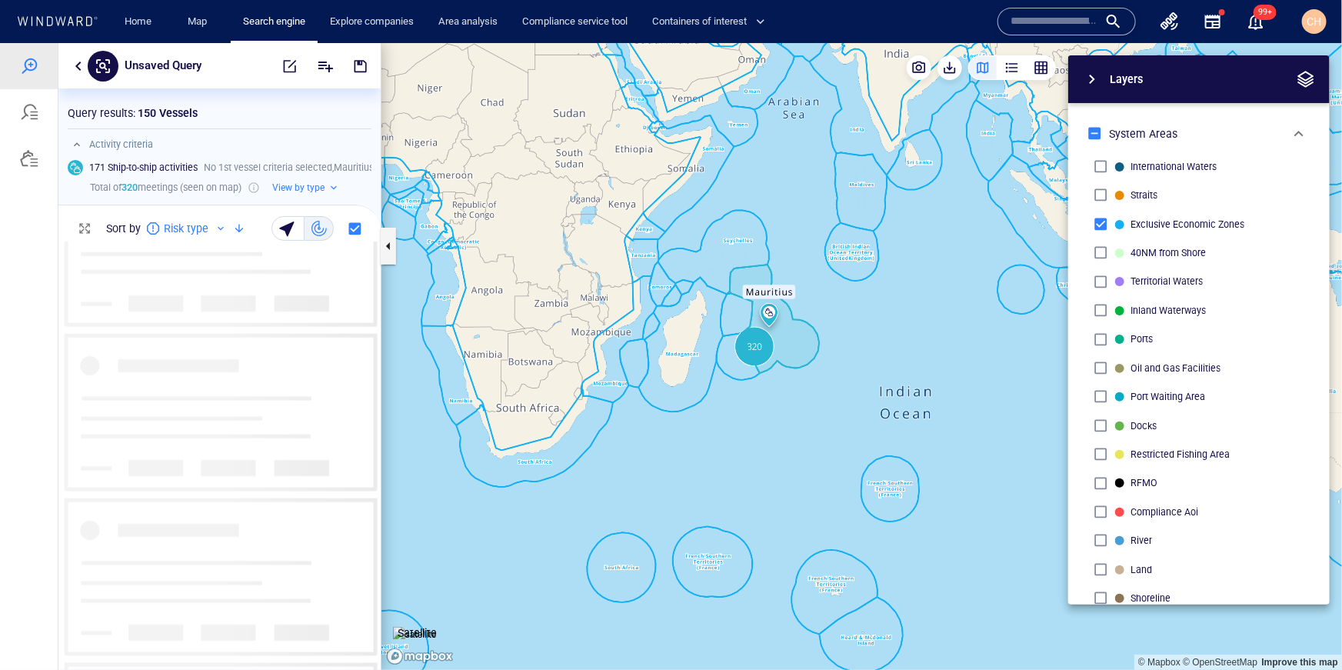
scroll to position [4090, 0]
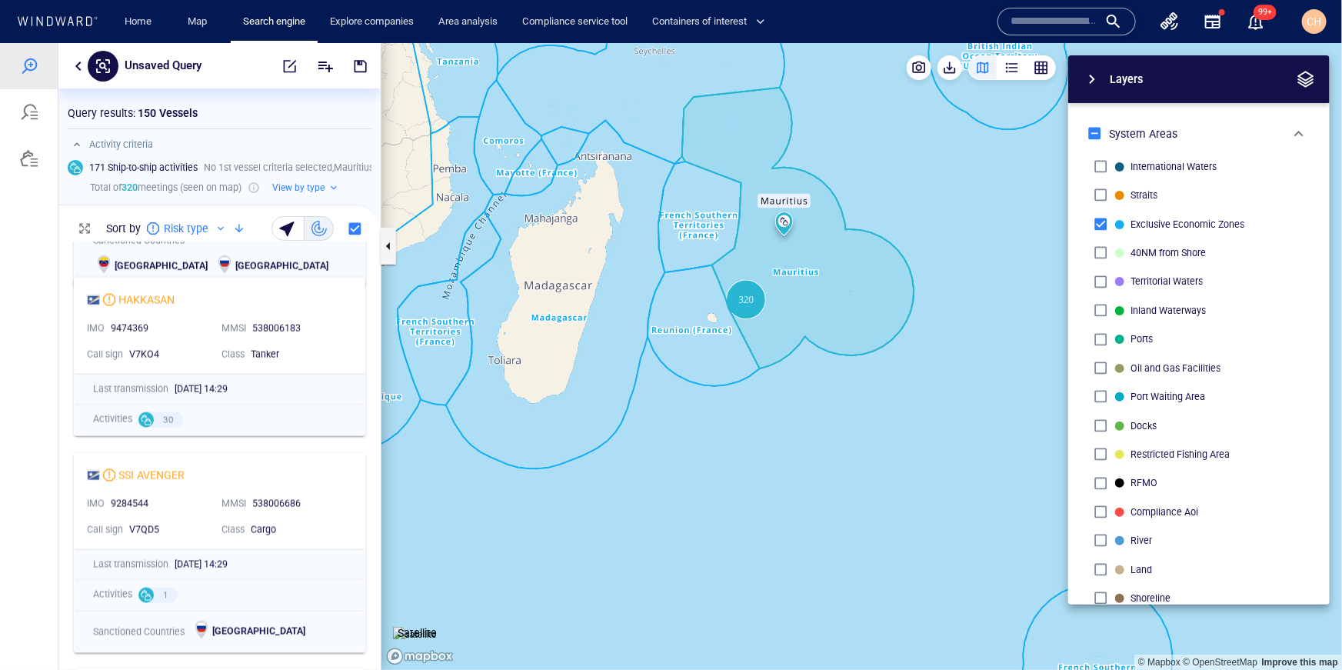
drag, startPoint x: 736, startPoint y: 391, endPoint x: 758, endPoint y: 381, distance: 23.4
click at [796, 381] on canvas "Map" at bounding box center [861, 355] width 961 height 627
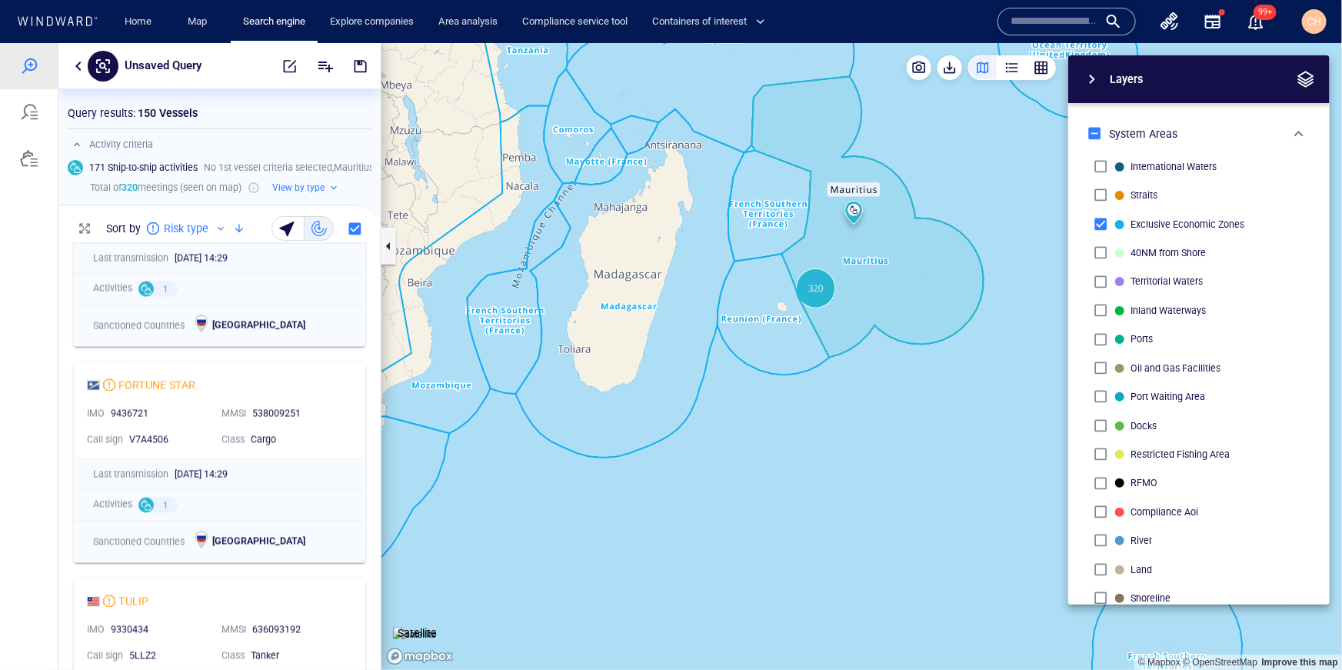
scroll to position [4426, 0]
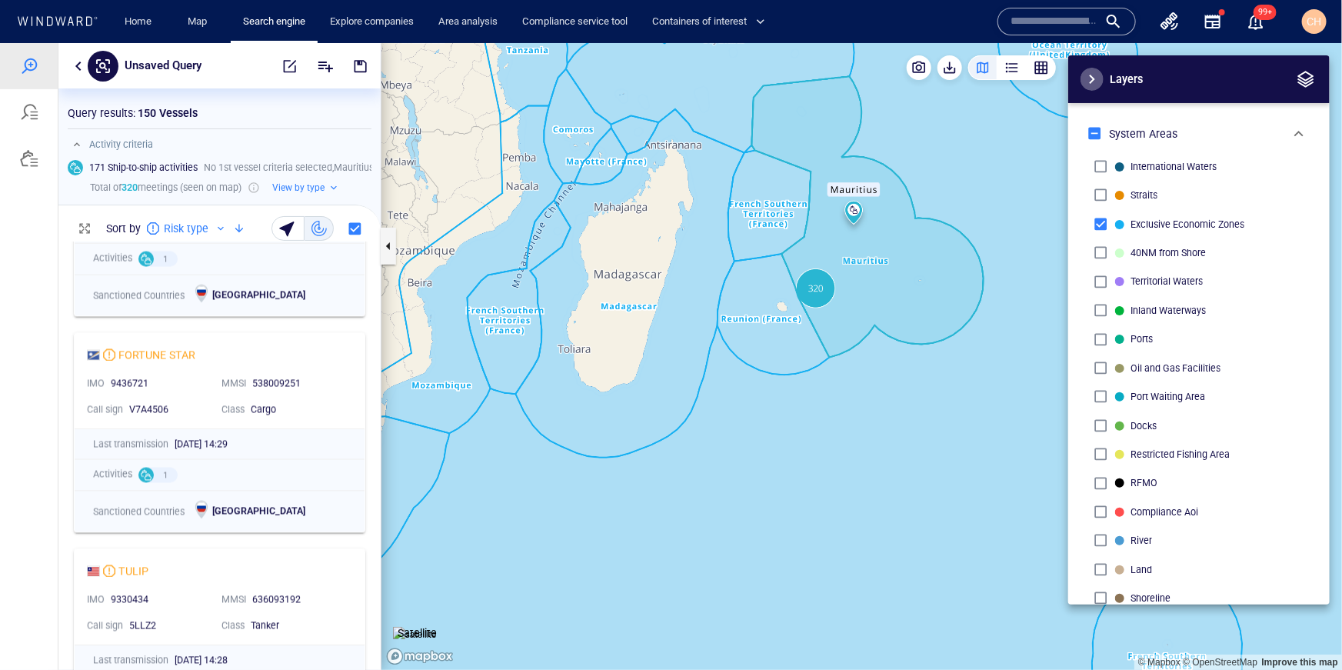
click at [1091, 81] on span "button" at bounding box center [1092, 78] width 18 height 18
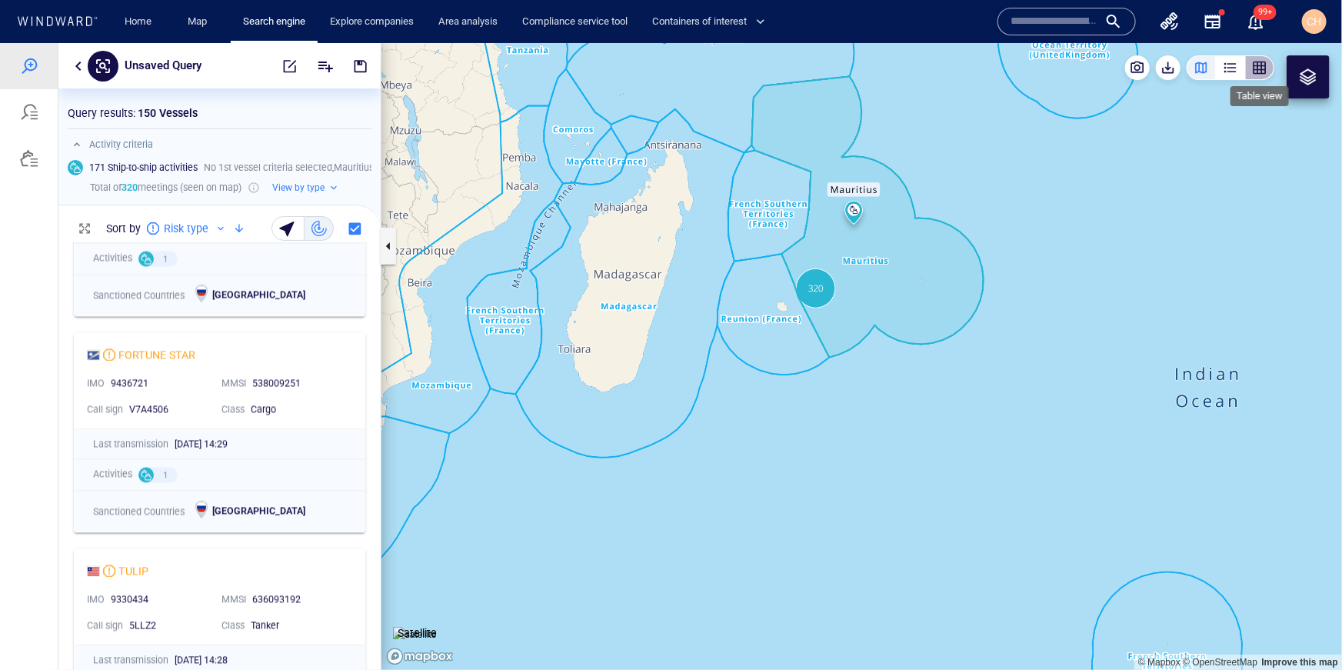
drag, startPoint x: 1261, startPoint y: 62, endPoint x: 1195, endPoint y: 117, distance: 85.7
click at [1261, 62] on div "button" at bounding box center [1259, 66] width 15 height 15
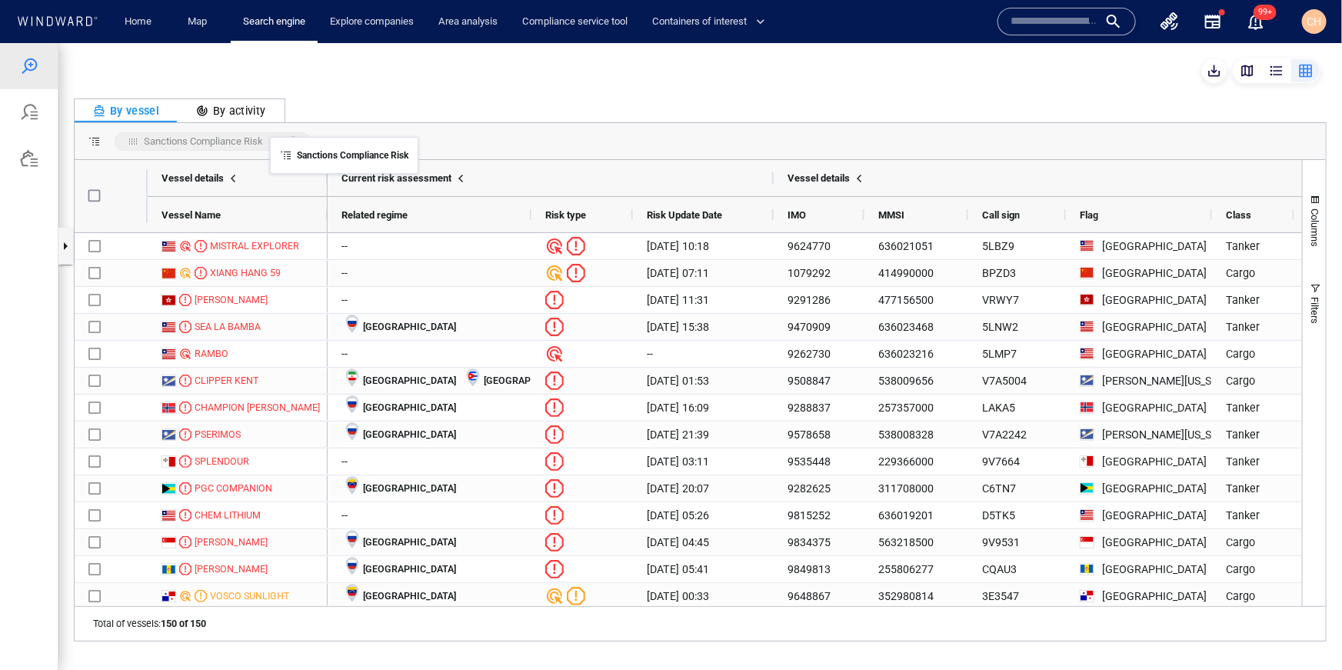
drag, startPoint x: 625, startPoint y: 220, endPoint x: 278, endPoint y: 145, distance: 354.8
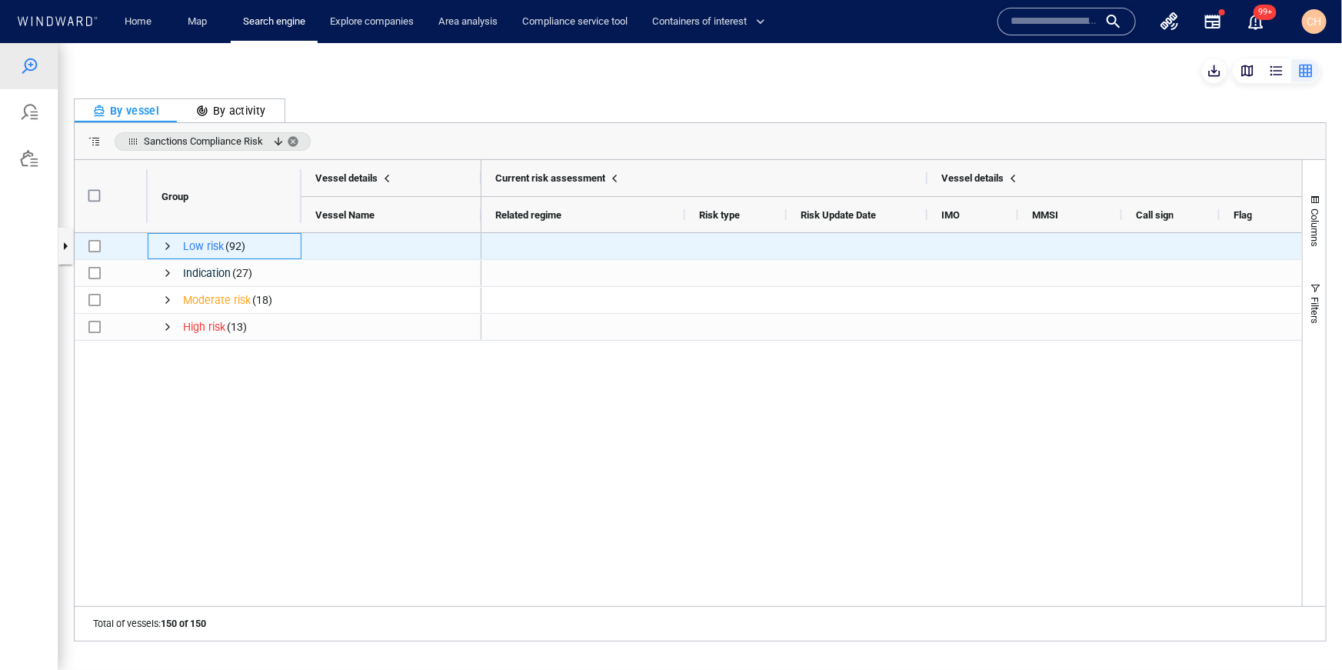
click at [169, 246] on span "Press SPACE to select this row." at bounding box center [168, 245] width 12 height 12
